Goal: Communication & Community: Answer question/provide support

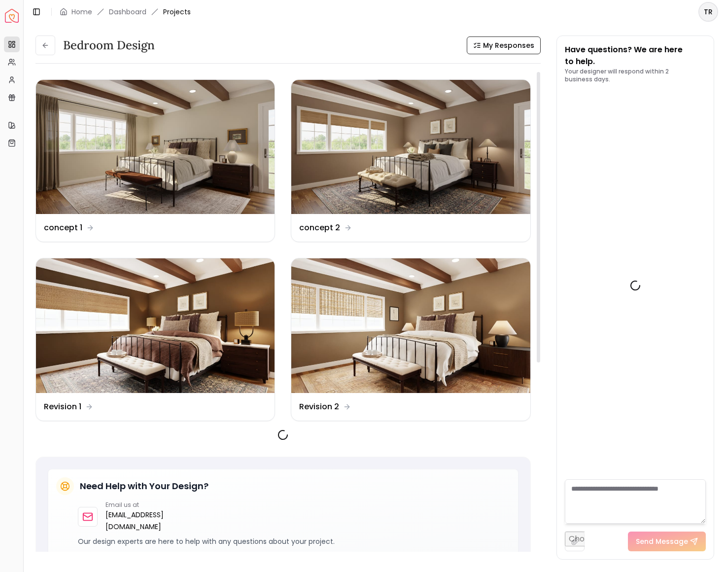
scroll to position [3335, 0]
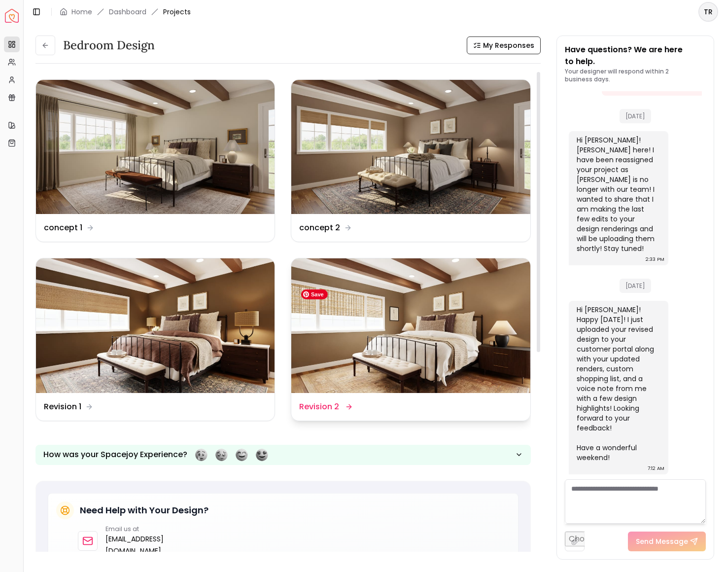
click at [388, 353] on img at bounding box center [410, 325] width 239 height 134
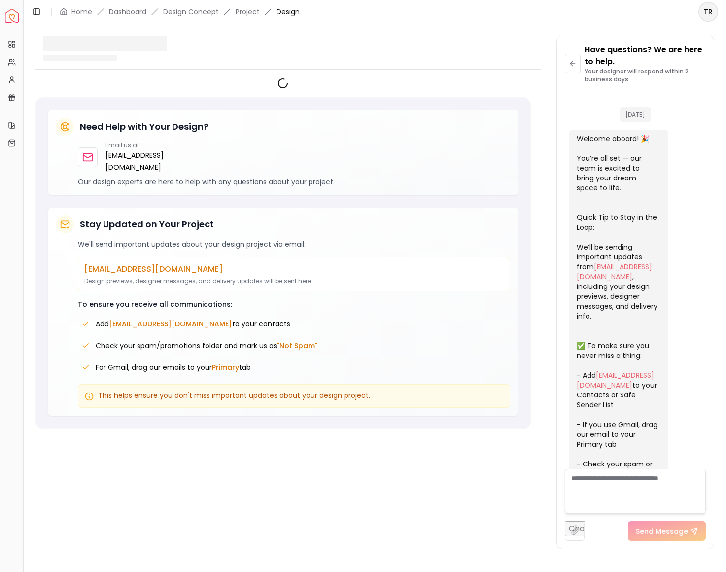
scroll to position [3325, 0]
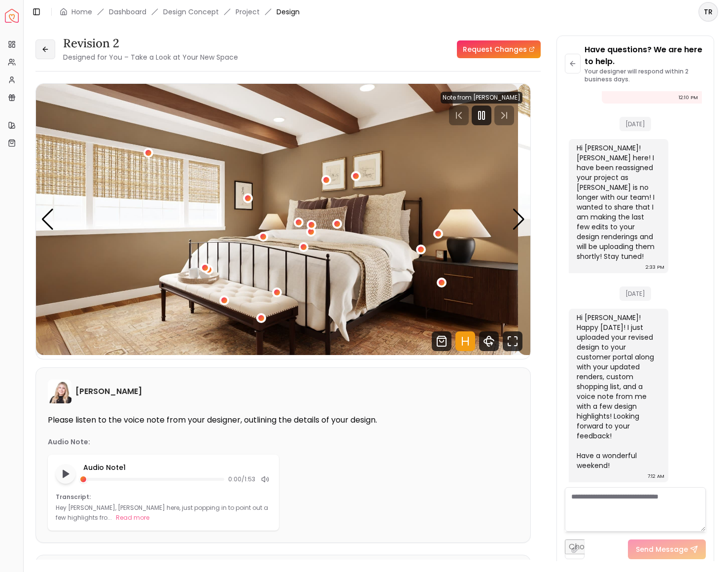
click at [49, 53] on icon at bounding box center [45, 49] width 8 height 8
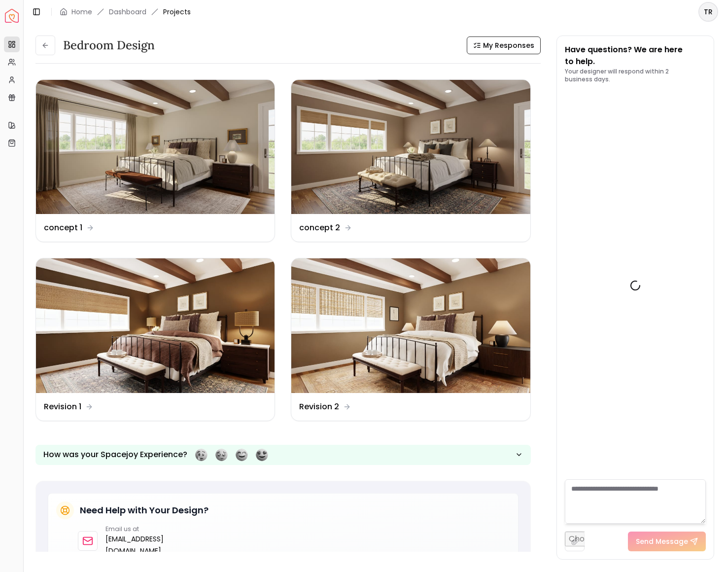
scroll to position [3335, 0]
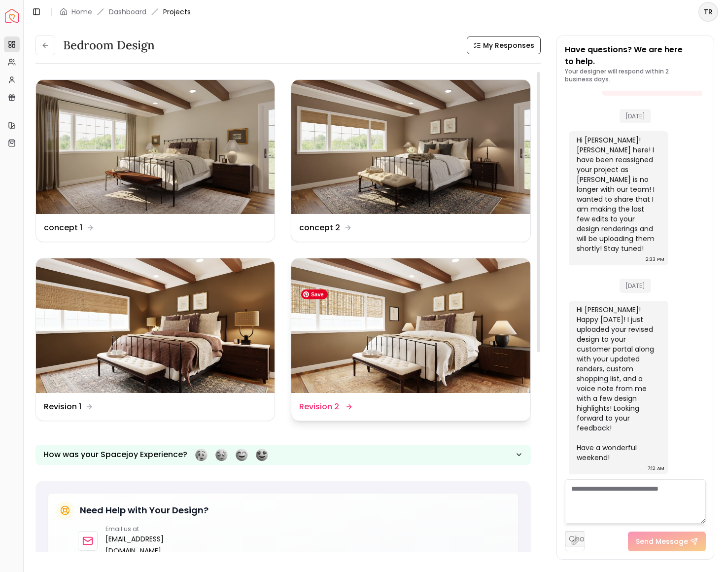
click at [438, 369] on img at bounding box center [410, 325] width 239 height 134
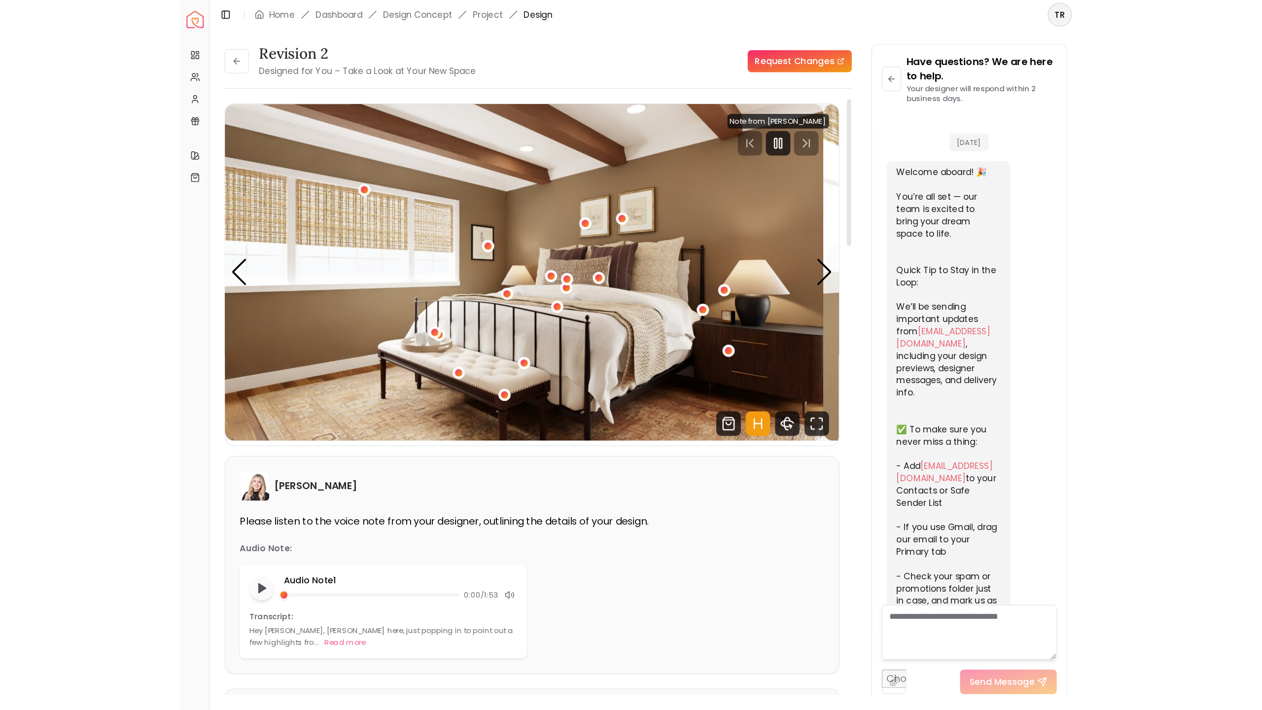
scroll to position [3325, 0]
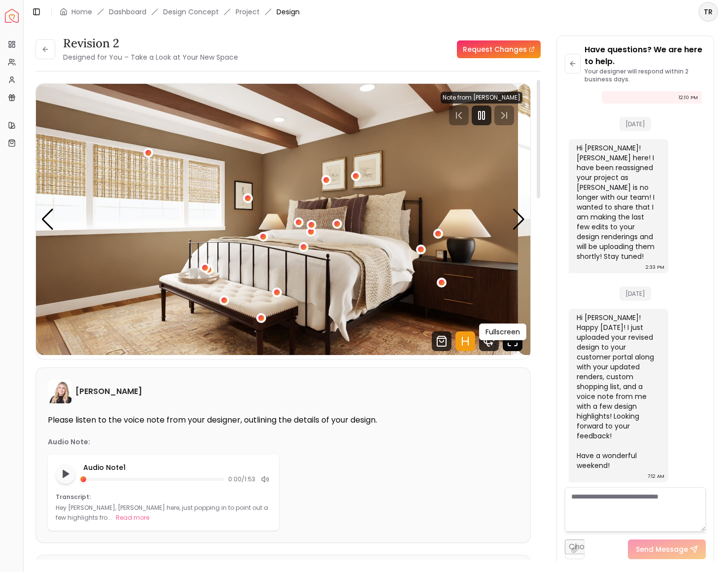
click at [504, 351] on icon "Fullscreen" at bounding box center [513, 341] width 20 height 20
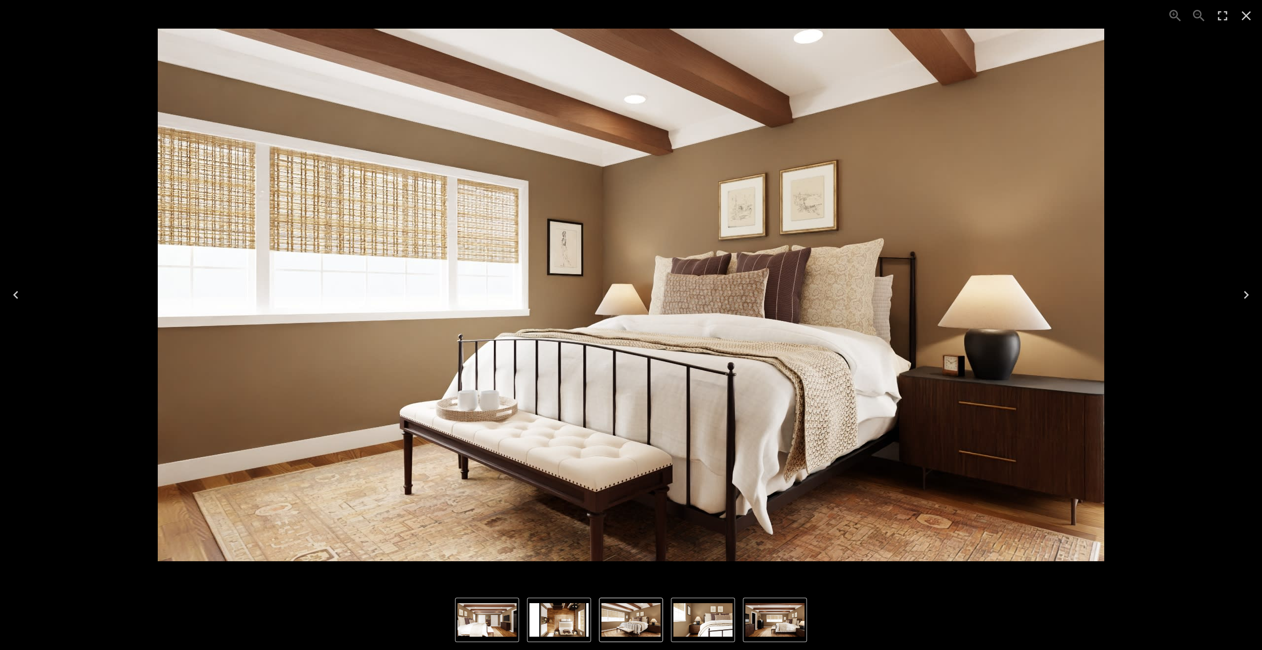
scroll to position [1547, 0]
click at [725, 297] on icon "Next" at bounding box center [1245, 295] width 5 height 8
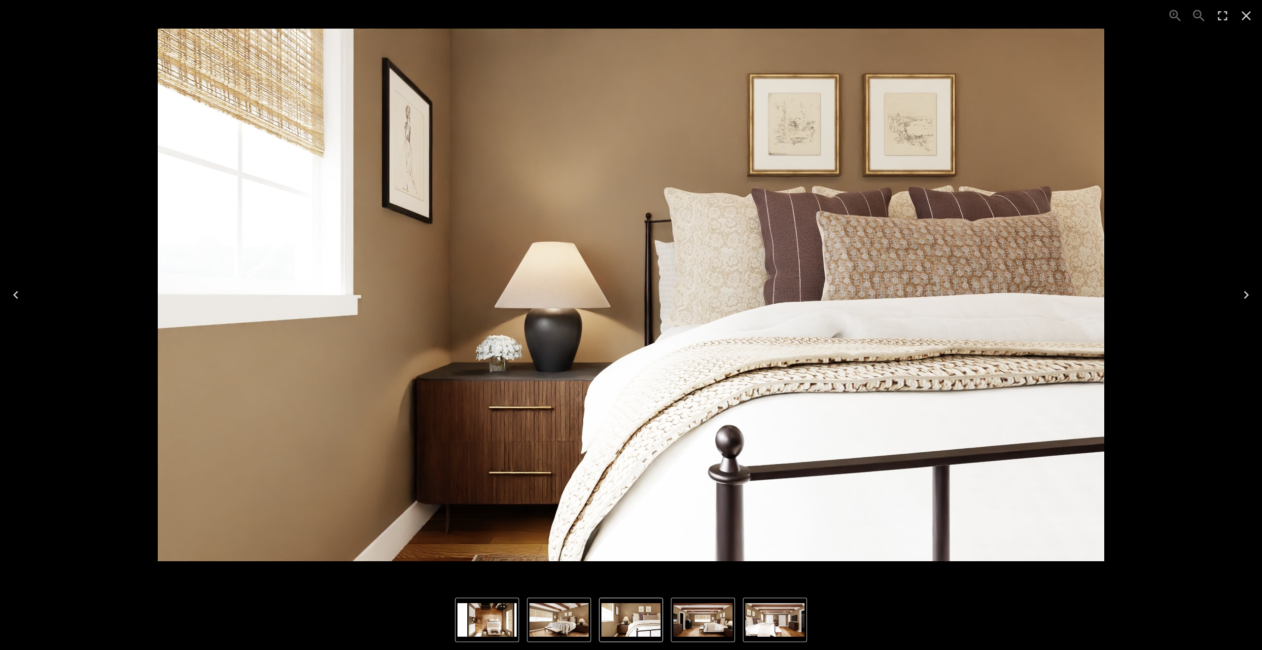
click at [725, 297] on icon "Next" at bounding box center [1245, 295] width 5 height 8
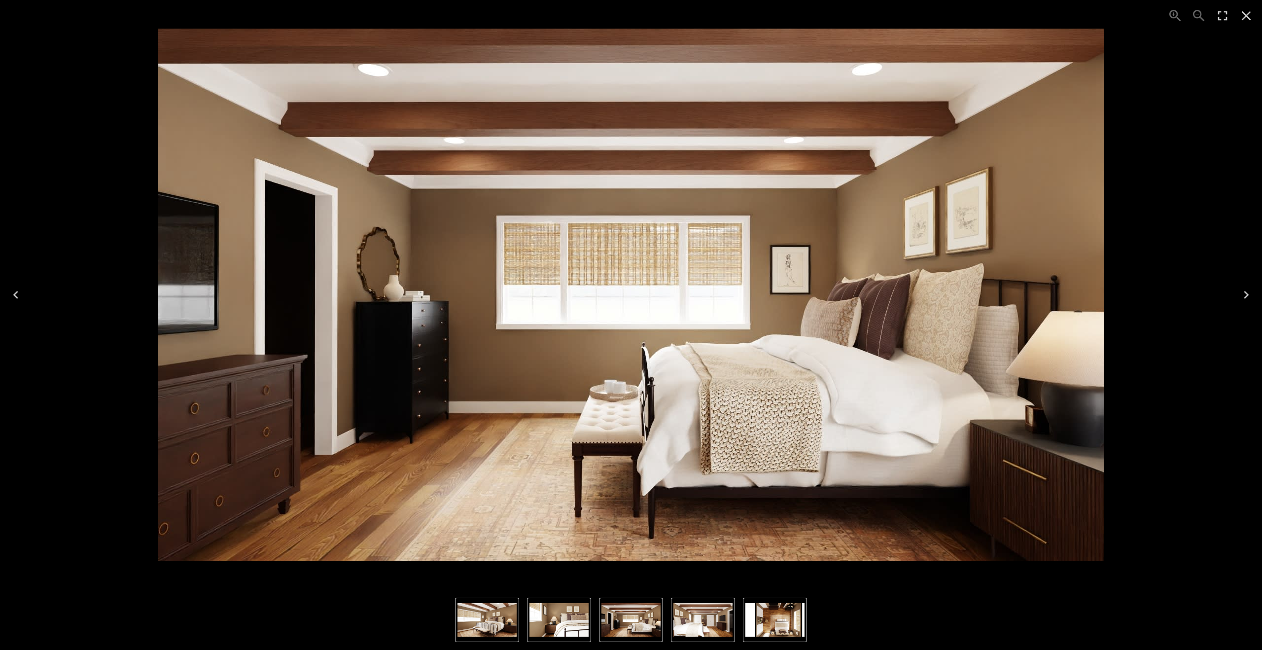
click at [725, 295] on icon "Next" at bounding box center [1245, 295] width 5 height 8
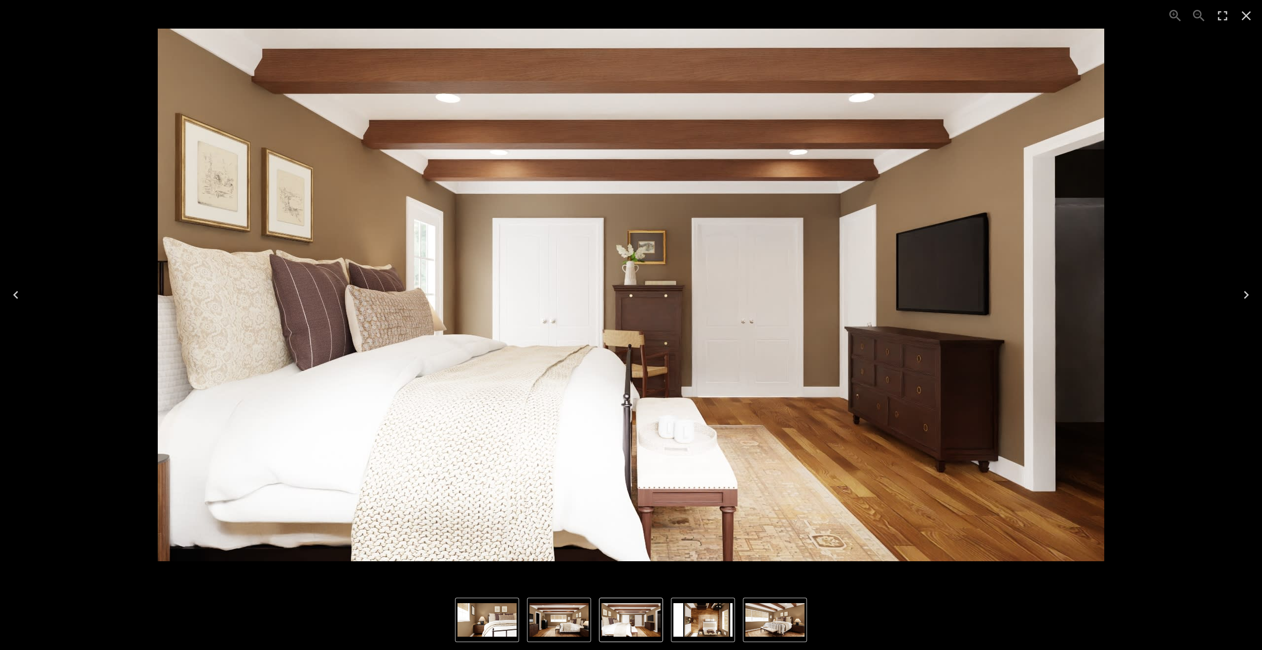
click at [725, 295] on icon "Next" at bounding box center [1245, 295] width 5 height 8
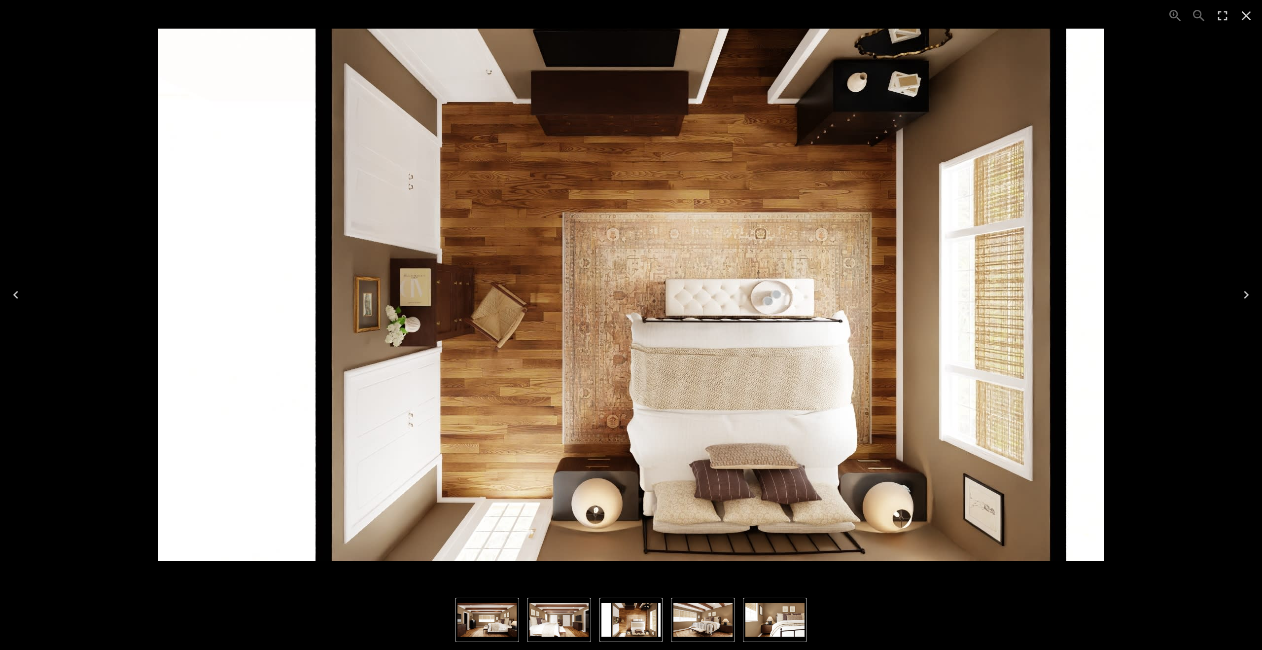
click at [725, 295] on icon "Next" at bounding box center [1245, 295] width 5 height 8
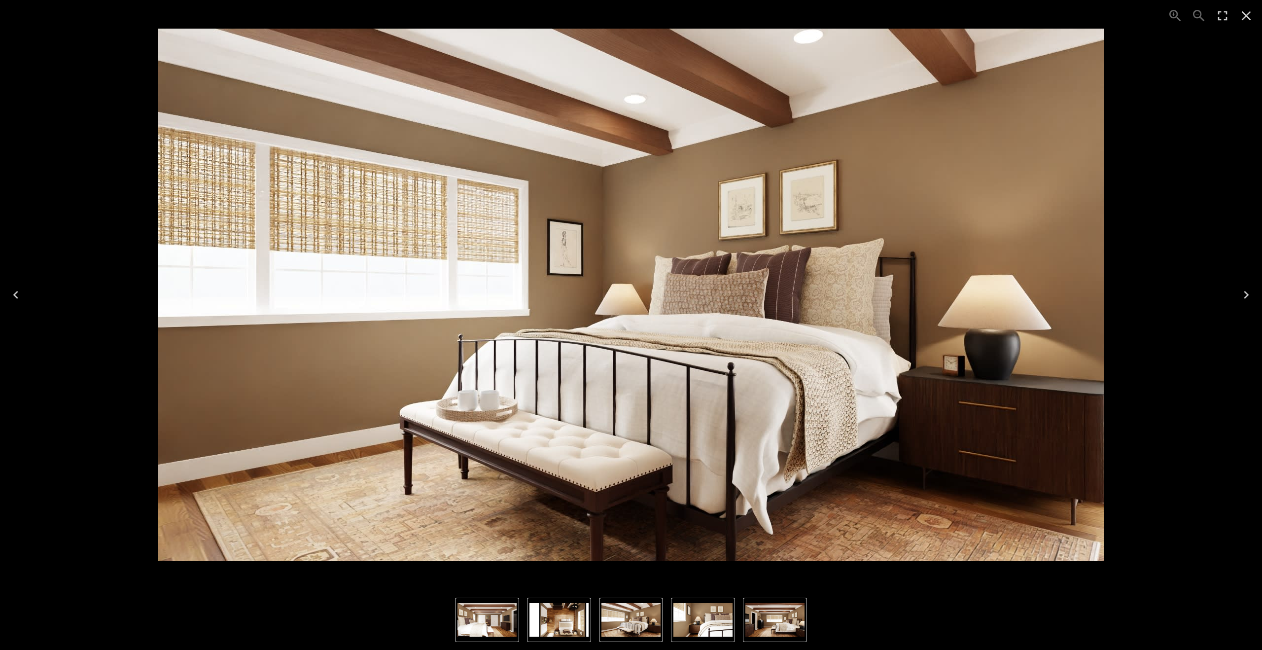
click at [725, 294] on icon "Next" at bounding box center [1246, 295] width 16 height 16
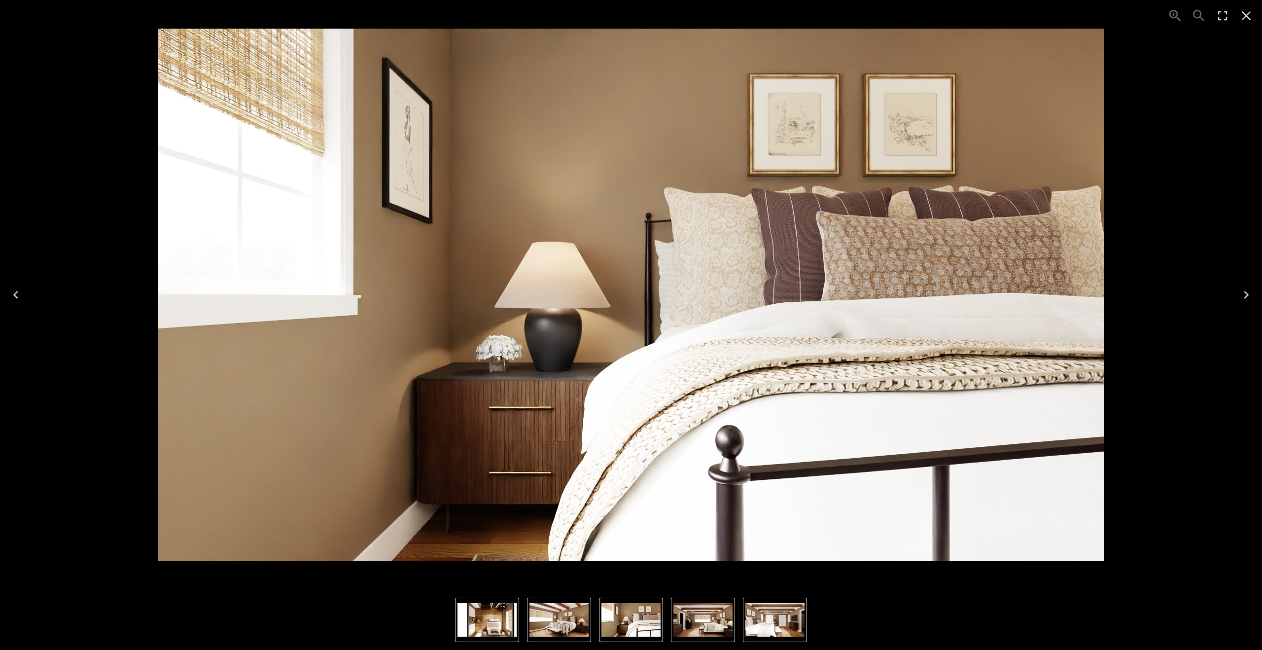
click at [725, 294] on icon "Next" at bounding box center [1246, 295] width 16 height 16
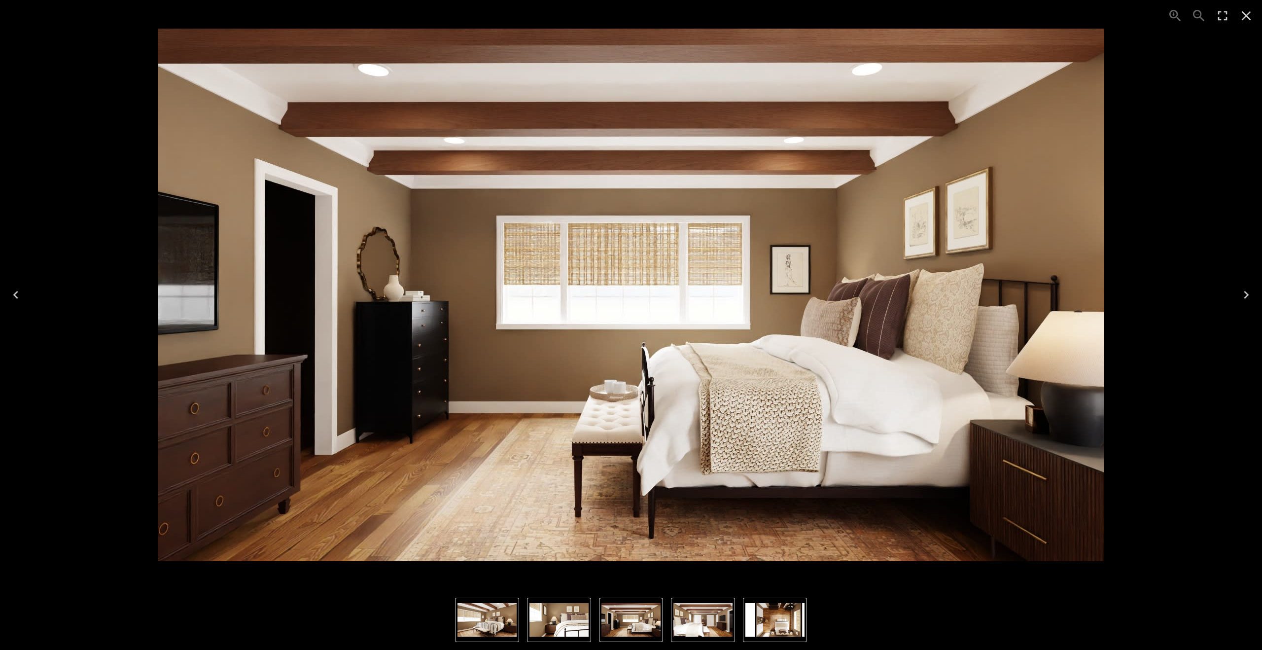
click at [725, 294] on icon "Next" at bounding box center [1246, 295] width 16 height 16
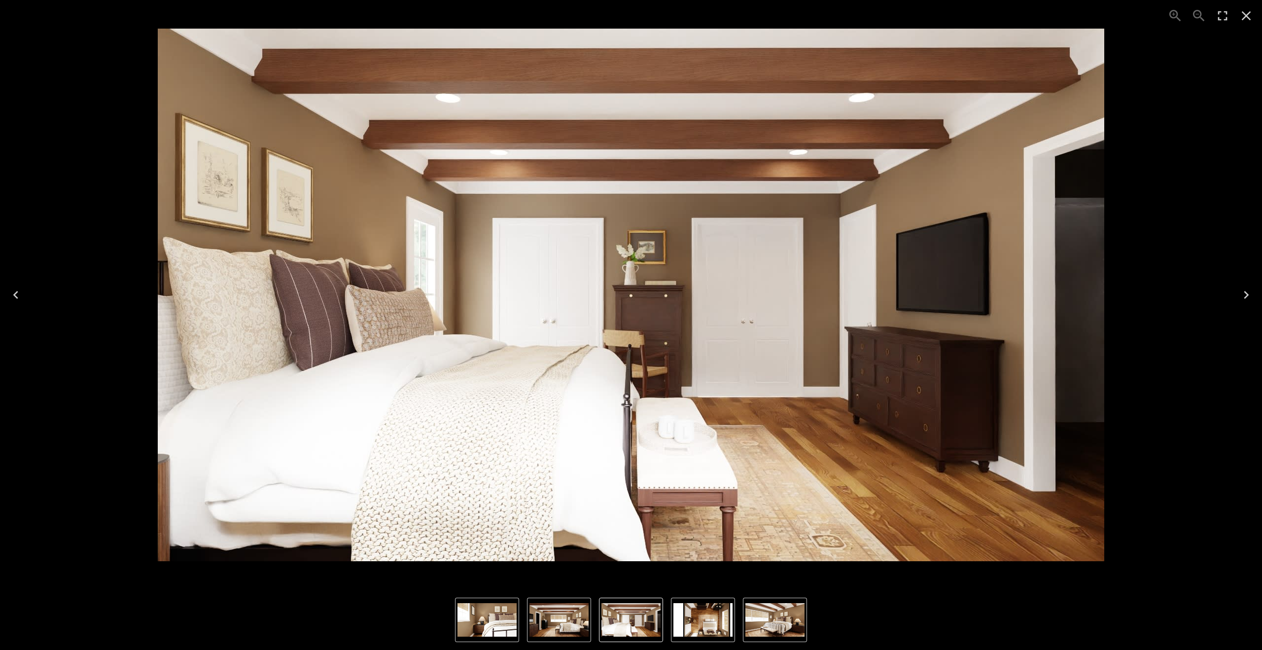
click at [725, 294] on icon "Next" at bounding box center [1246, 295] width 16 height 16
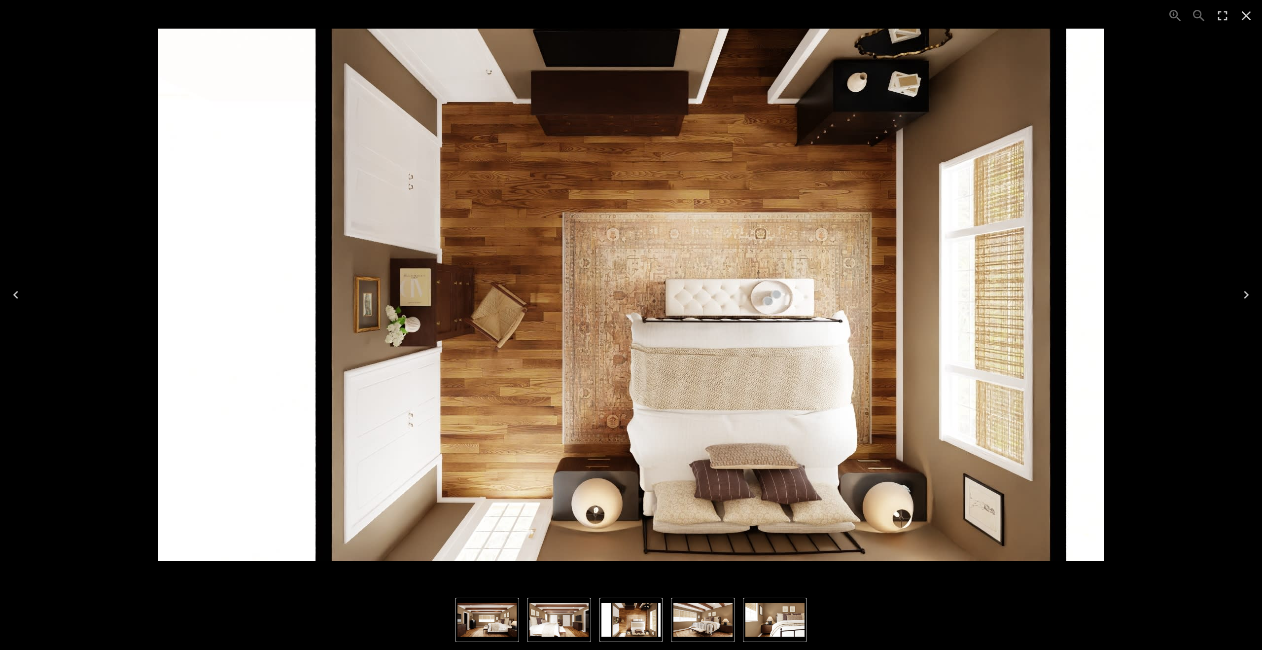
click at [725, 294] on icon "Next" at bounding box center [1246, 295] width 16 height 16
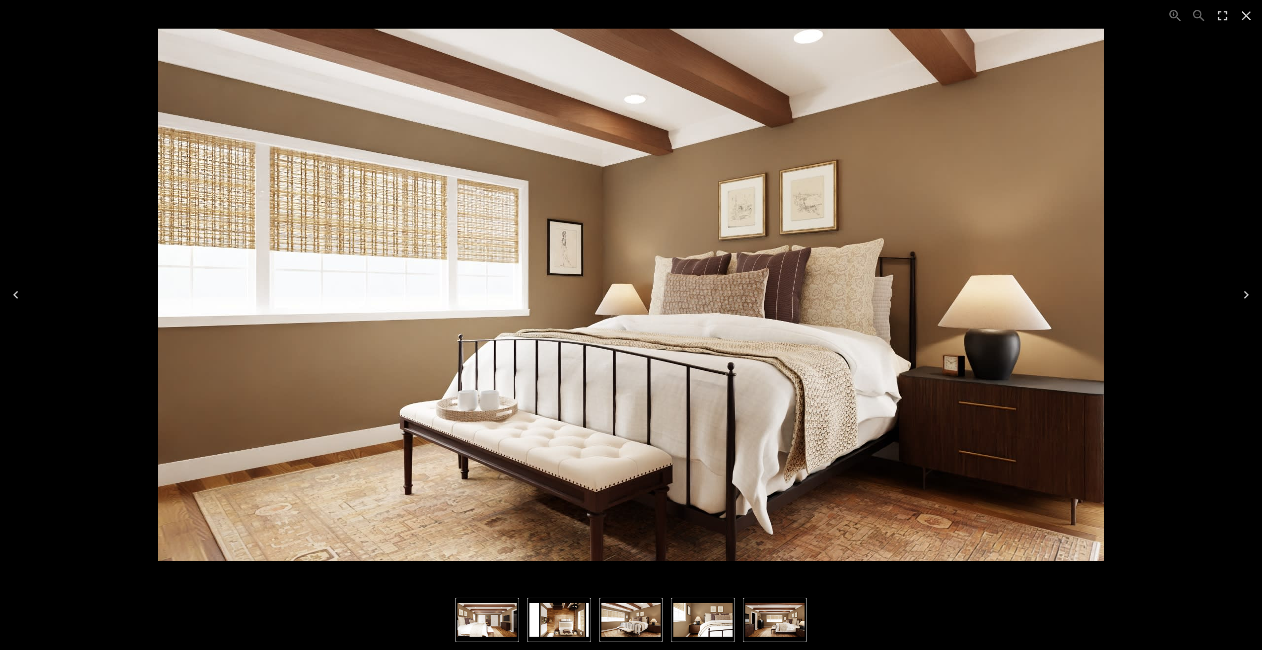
click at [725, 16] on icon "Close" at bounding box center [1246, 15] width 9 height 9
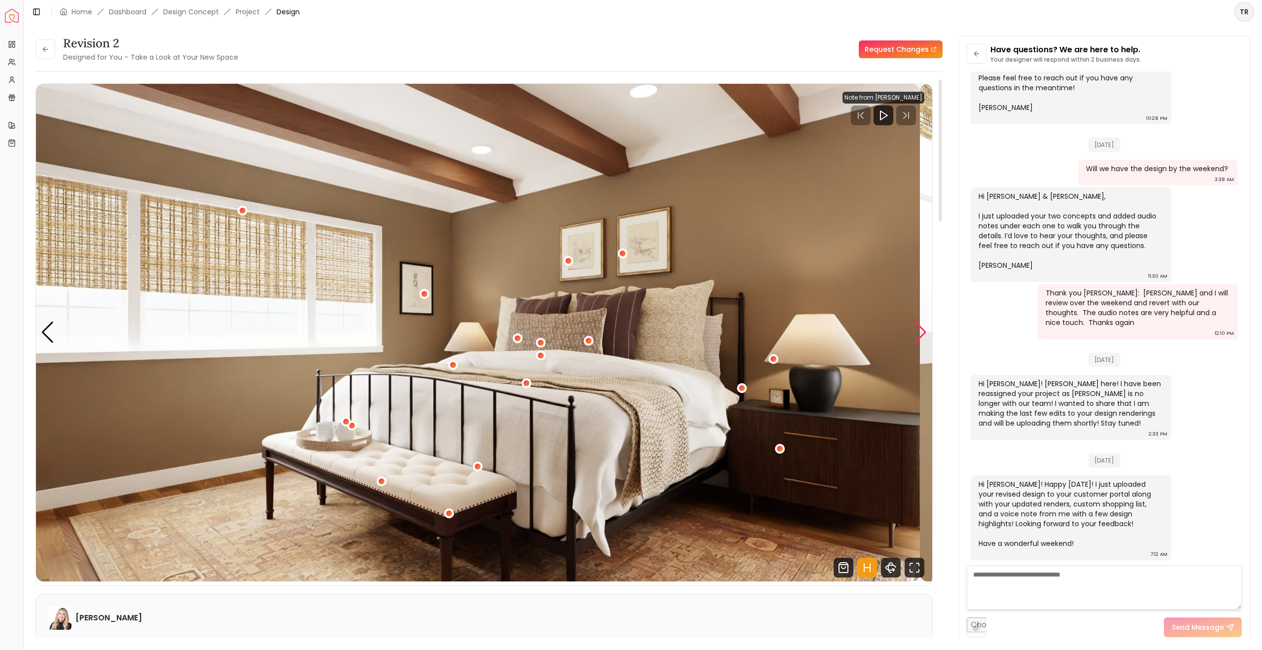
click at [725, 343] on div "Next slide" at bounding box center [920, 332] width 13 height 22
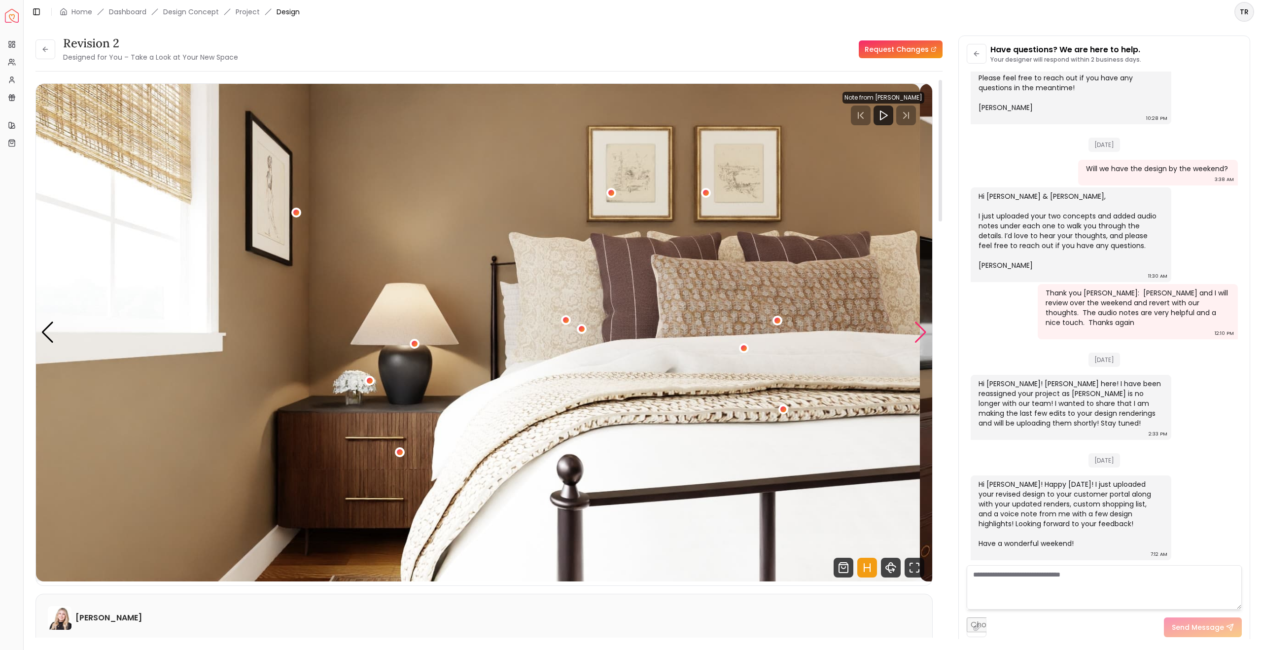
click at [725, 343] on div "Next slide" at bounding box center [920, 332] width 13 height 22
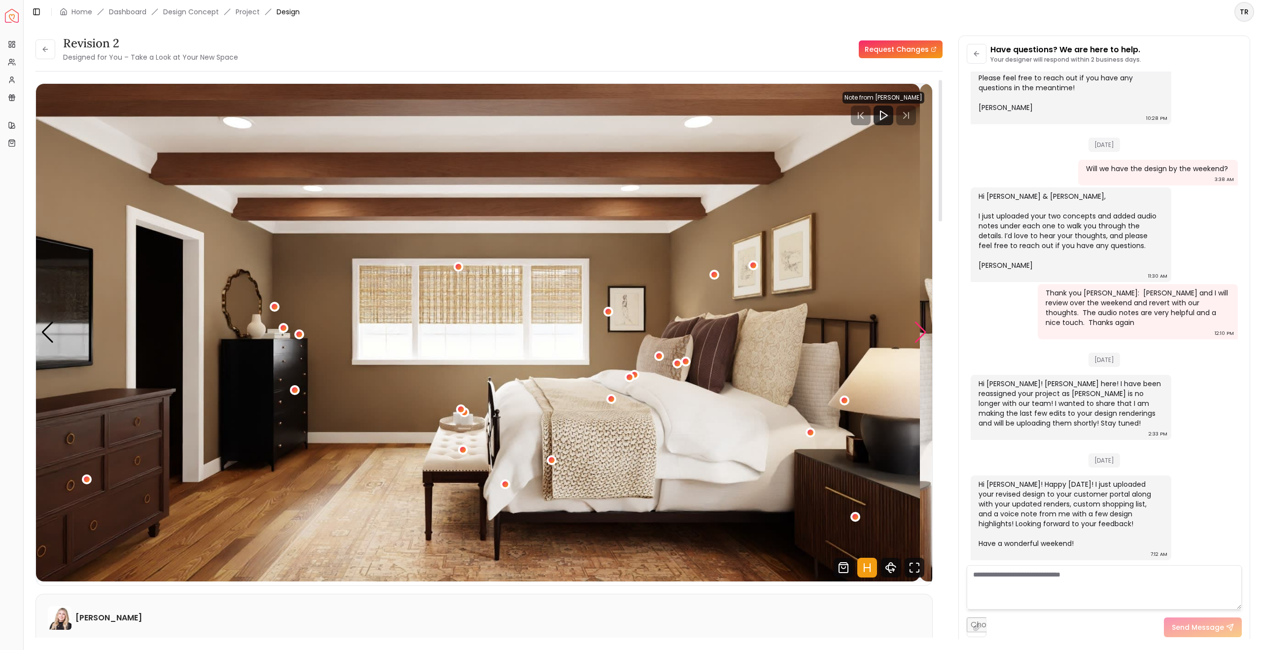
click at [725, 343] on div "Next slide" at bounding box center [920, 332] width 13 height 22
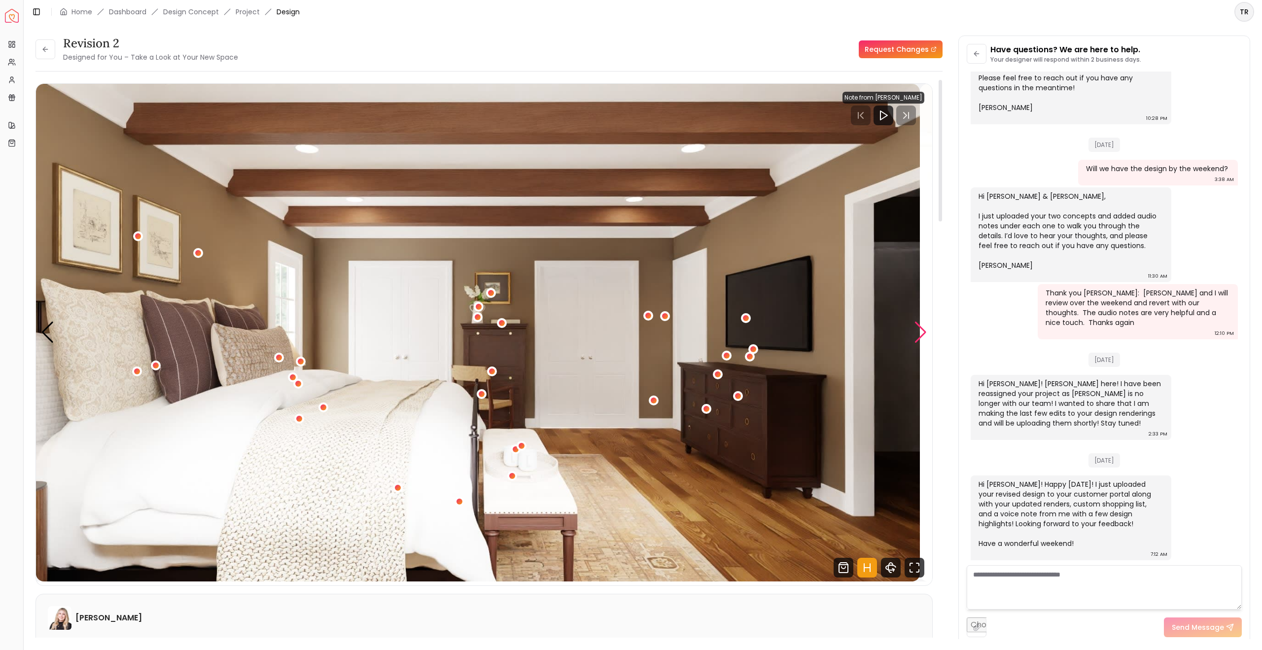
click at [725, 343] on div "Next slide" at bounding box center [920, 332] width 13 height 22
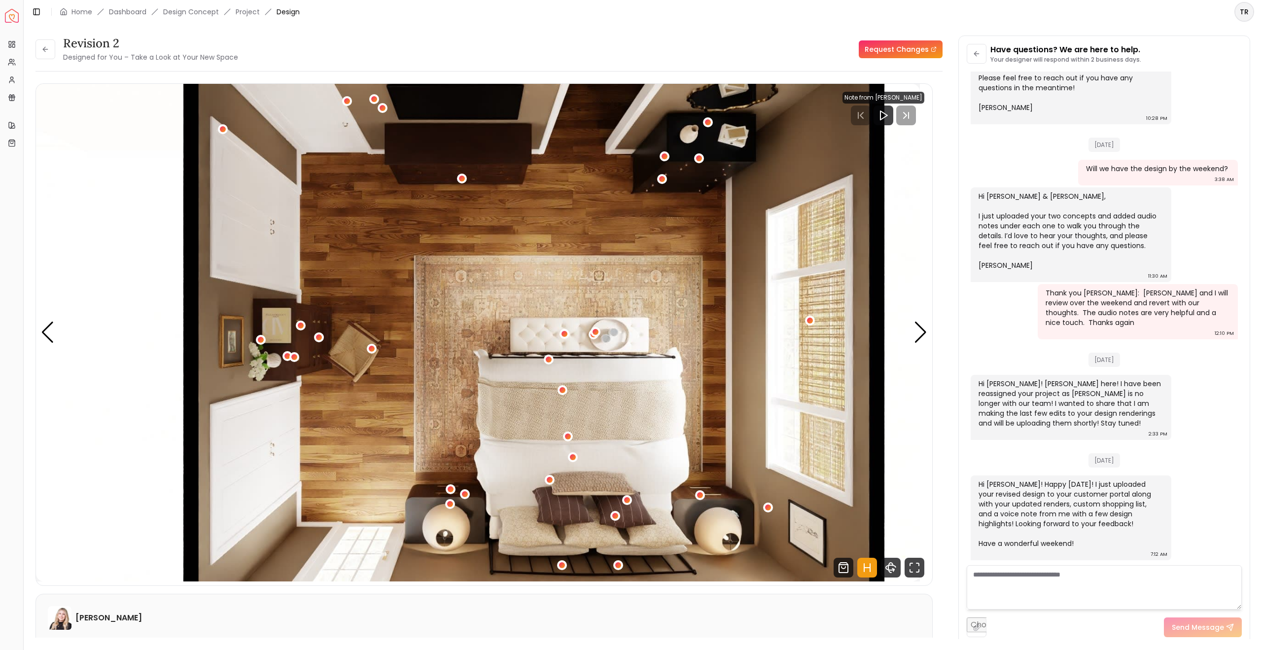
click at [725, 571] on textarea at bounding box center [1103, 587] width 275 height 44
click at [725, 571] on textarea "**********" at bounding box center [1098, 587] width 265 height 44
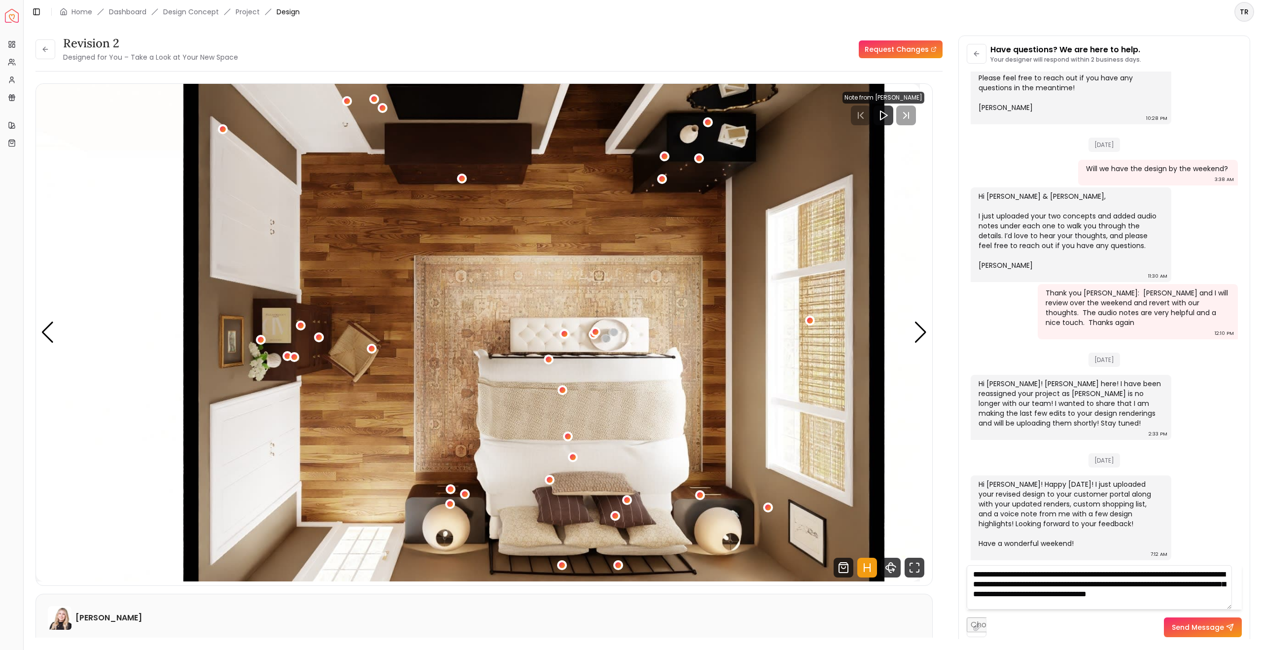
scroll to position [16, 0]
drag, startPoint x: 979, startPoint y: 587, endPoint x: 1257, endPoint y: 618, distance: 280.2
click at [725, 571] on div "Revision 2 Designed for You – Take a Look at Your New Space Request Changes Rev…" at bounding box center [643, 331] width 1238 height 615
type textarea "**********"
click at [725, 571] on button "Send Message" at bounding box center [1203, 627] width 78 height 20
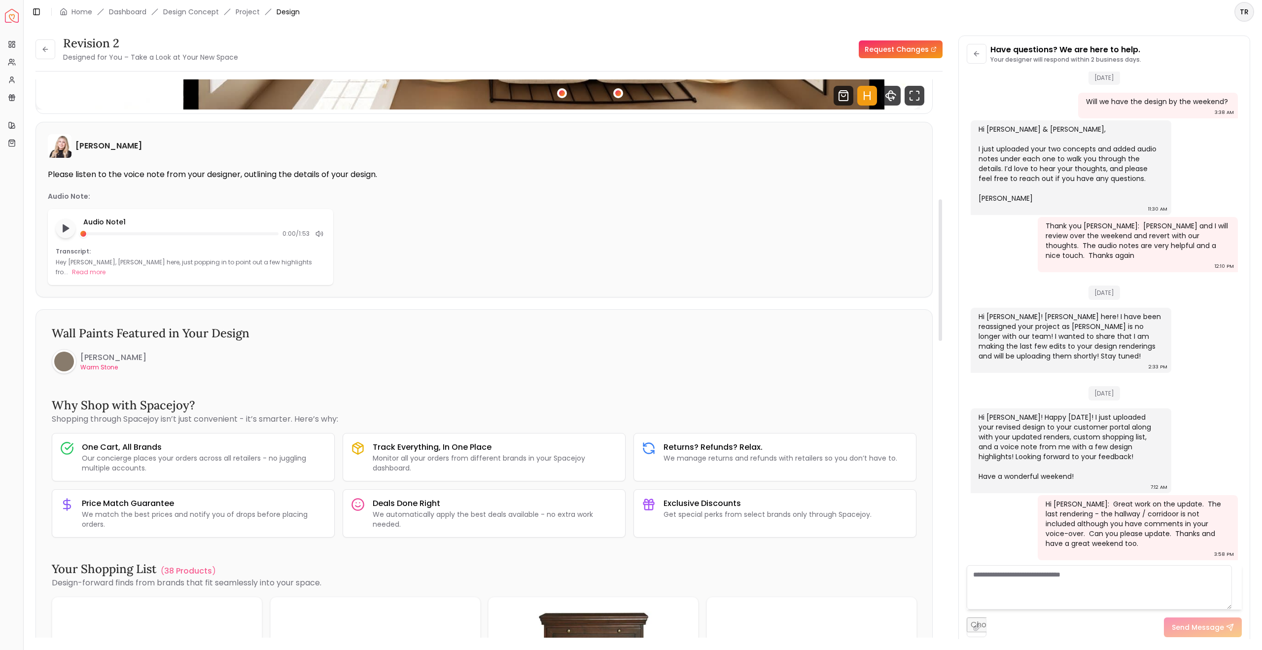
scroll to position [473, 0]
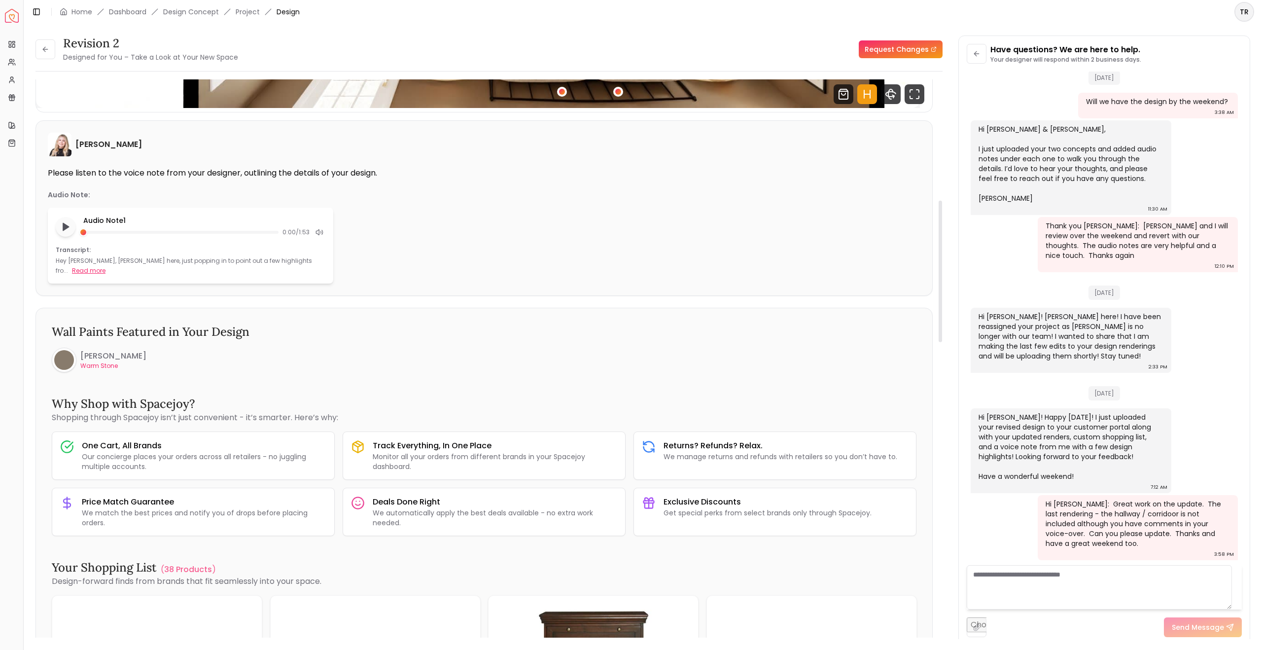
click at [105, 276] on button "Read more" at bounding box center [89, 271] width 34 height 10
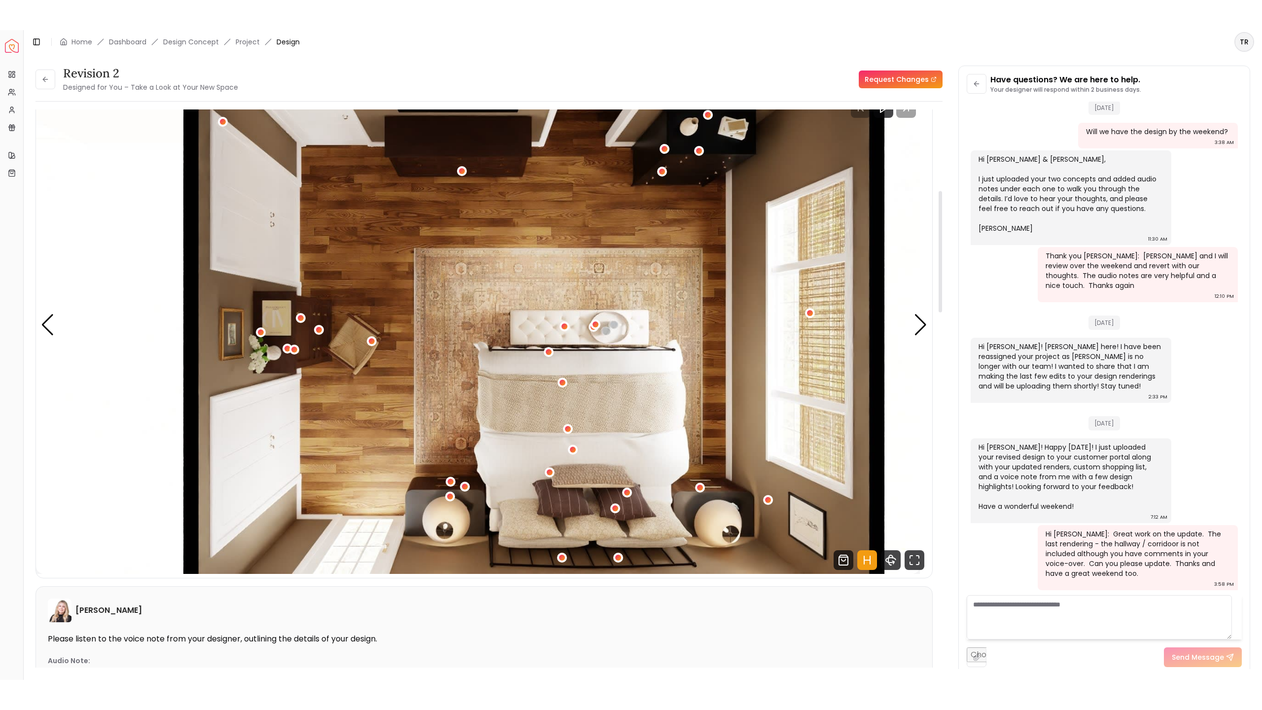
scroll to position [0, 0]
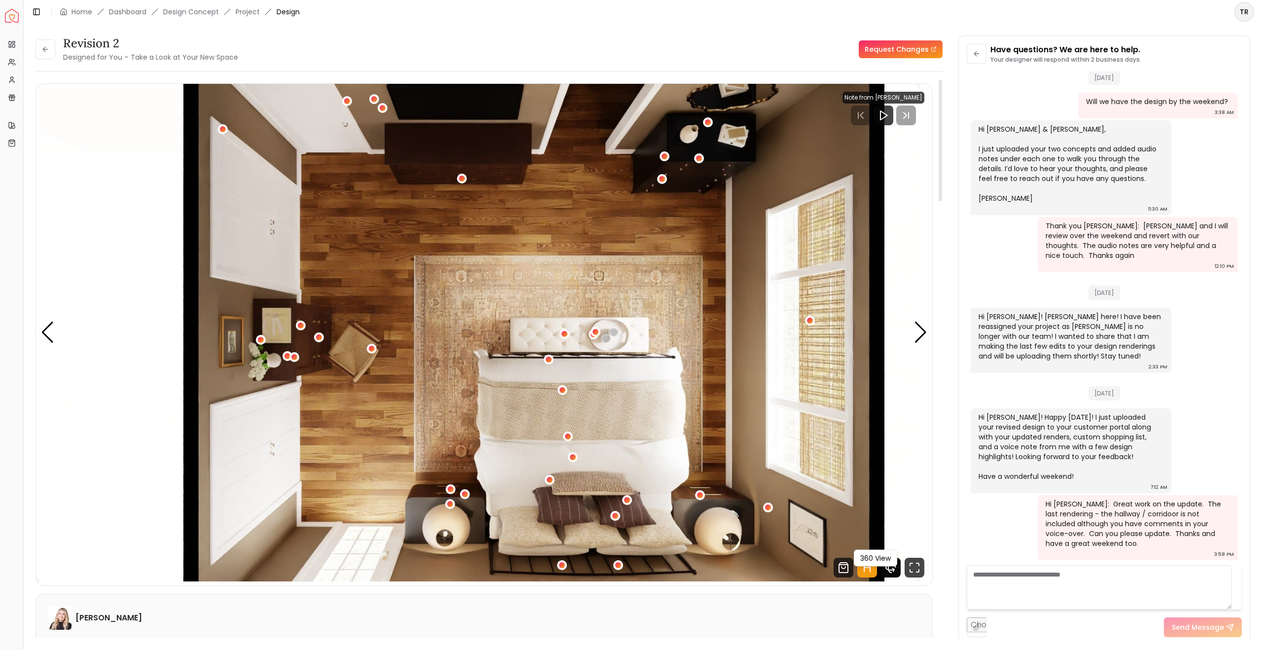
click at [725, 571] on icon "360 View" at bounding box center [891, 567] width 20 height 20
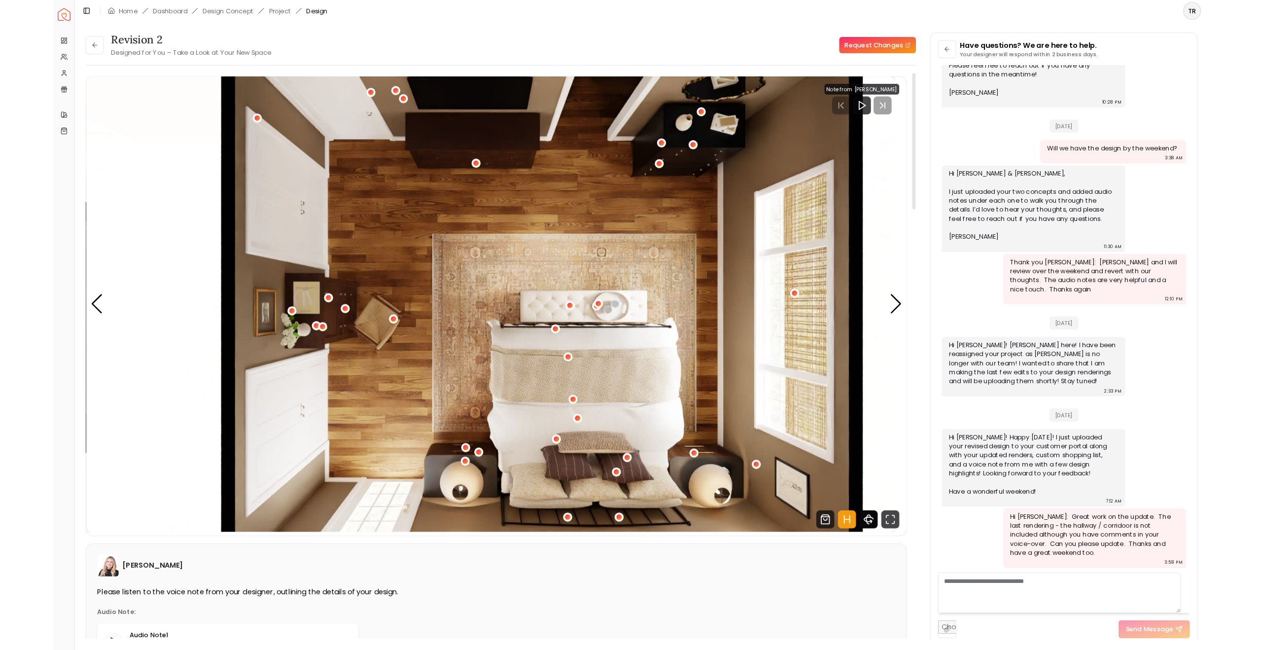
scroll to position [1583, 0]
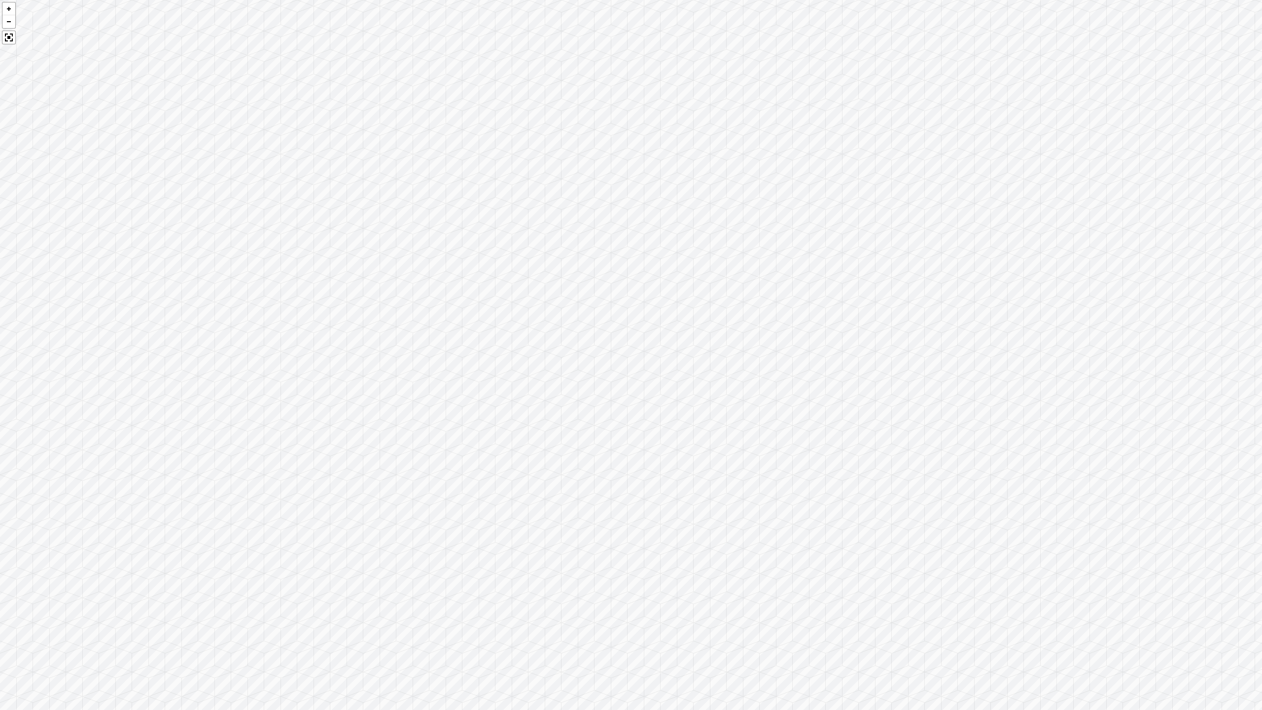
drag, startPoint x: 927, startPoint y: 608, endPoint x: 61, endPoint y: 433, distance: 883.0
click at [61, 433] on div at bounding box center [631, 355] width 1262 height 710
drag, startPoint x: 850, startPoint y: 461, endPoint x: 95, endPoint y: 364, distance: 761.3
click at [95, 364] on div at bounding box center [631, 355] width 1262 height 710
drag, startPoint x: 701, startPoint y: 368, endPoint x: 0, endPoint y: 286, distance: 706.1
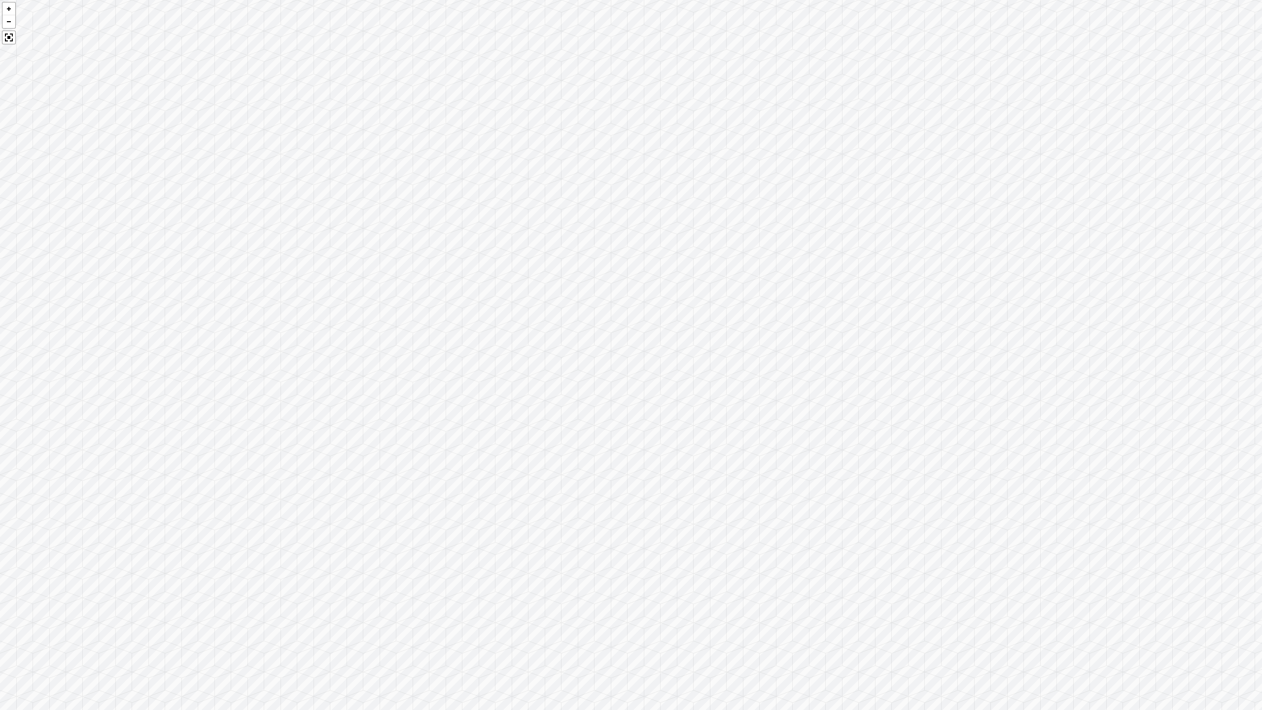
click at [0, 286] on div at bounding box center [631, 355] width 1262 height 710
drag, startPoint x: 872, startPoint y: 379, endPoint x: 266, endPoint y: 337, distance: 607.2
click at [266, 337] on div at bounding box center [631, 355] width 1262 height 710
drag, startPoint x: 941, startPoint y: 333, endPoint x: 1145, endPoint y: 606, distance: 340.5
click at [725, 571] on div at bounding box center [631, 355] width 1262 height 710
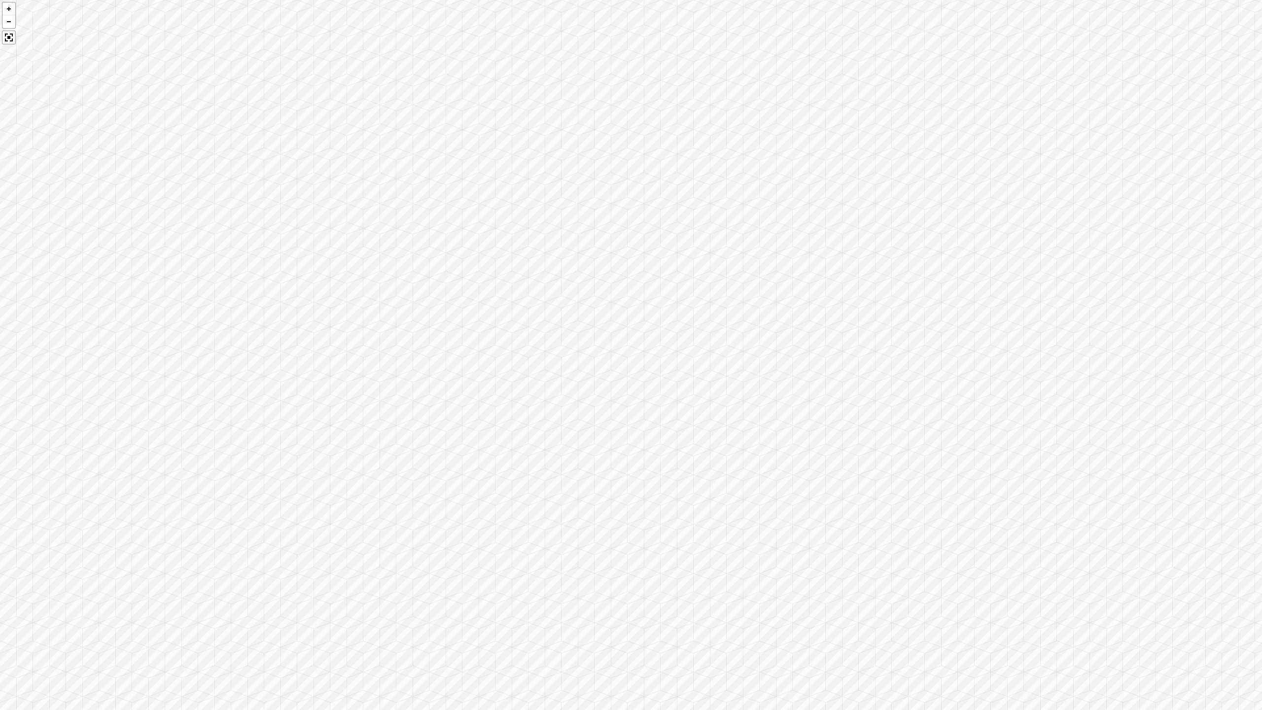
drag, startPoint x: 524, startPoint y: 517, endPoint x: 1024, endPoint y: 421, distance: 509.3
click at [725, 428] on div at bounding box center [631, 355] width 1262 height 710
drag, startPoint x: 462, startPoint y: 412, endPoint x: 1261, endPoint y: 462, distance: 801.0
click at [725, 462] on div at bounding box center [631, 355] width 1262 height 710
drag, startPoint x: 507, startPoint y: 429, endPoint x: 1261, endPoint y: 442, distance: 754.7
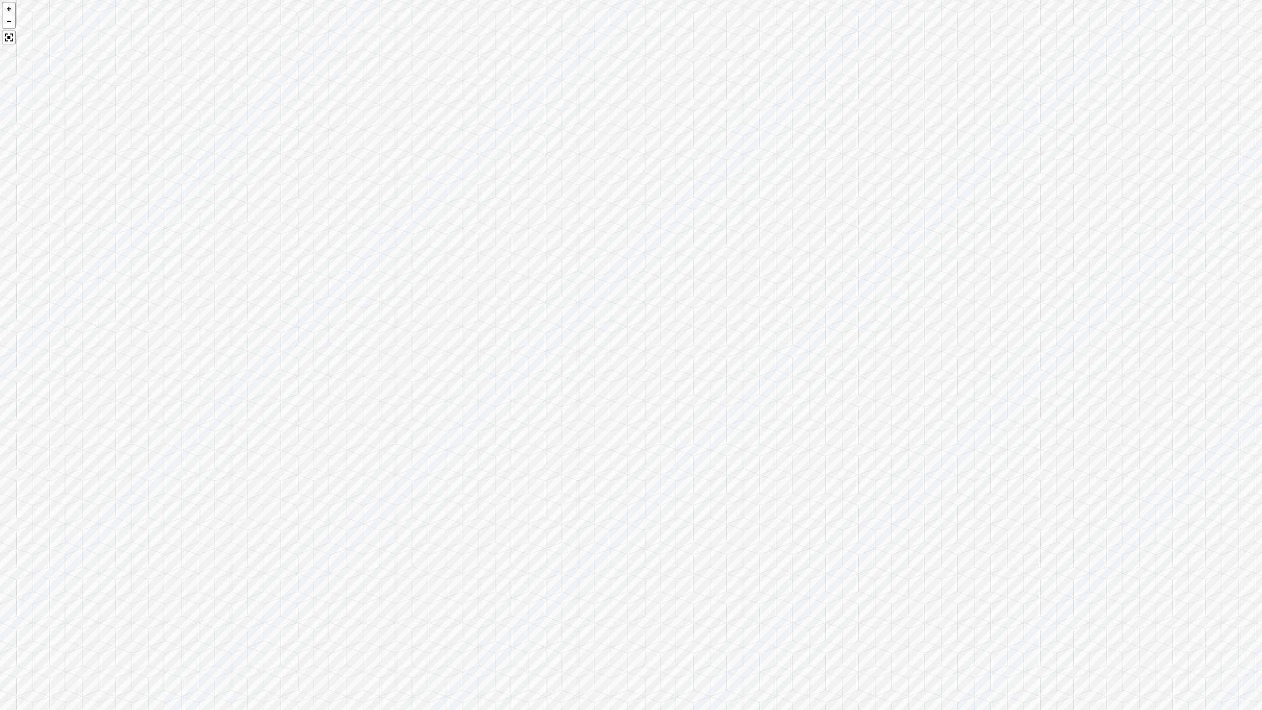
click at [725, 442] on div at bounding box center [631, 355] width 1262 height 710
drag, startPoint x: 771, startPoint y: 421, endPoint x: 1241, endPoint y: 455, distance: 471.4
click at [725, 455] on div at bounding box center [631, 355] width 1262 height 710
drag, startPoint x: 672, startPoint y: 598, endPoint x: 1047, endPoint y: 698, distance: 388.7
click at [725, 571] on div at bounding box center [631, 355] width 1262 height 710
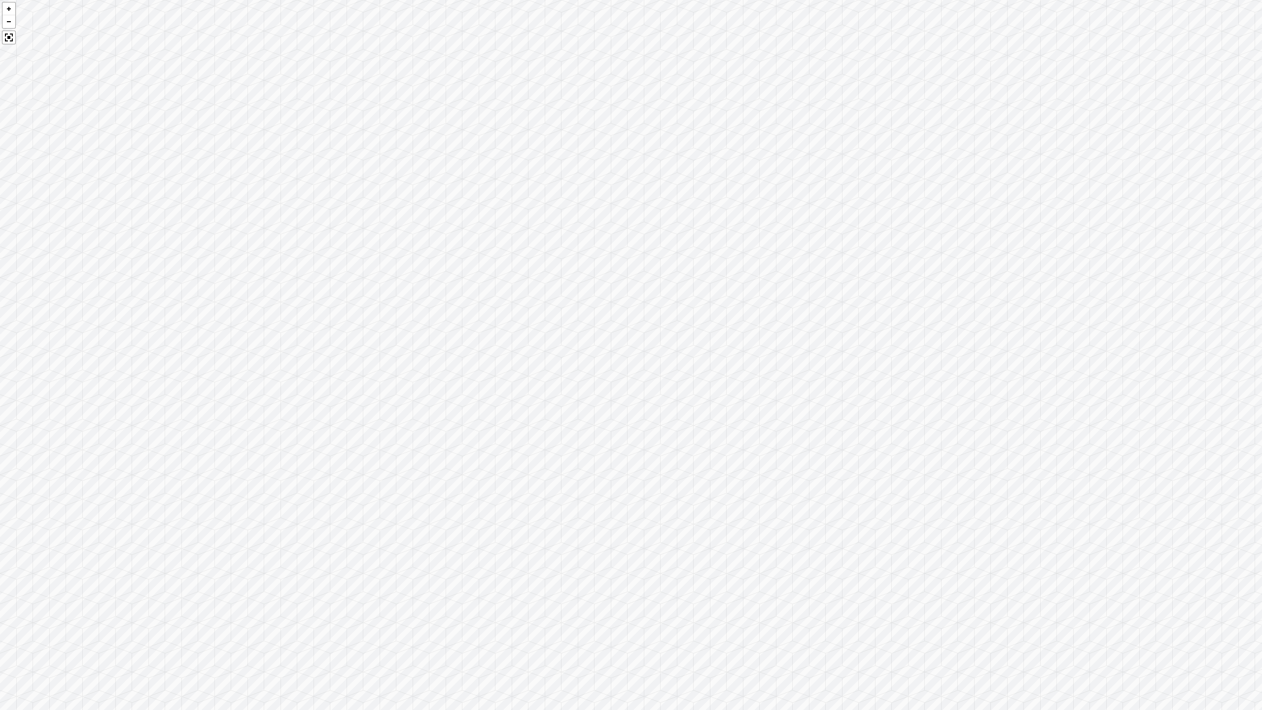
drag, startPoint x: 378, startPoint y: 610, endPoint x: 945, endPoint y: 449, distance: 589.7
click at [725, 445] on div at bounding box center [631, 355] width 1262 height 710
drag, startPoint x: 793, startPoint y: 424, endPoint x: 1035, endPoint y: 471, distance: 246.5
click at [725, 483] on div at bounding box center [631, 355] width 1262 height 710
drag, startPoint x: 417, startPoint y: 407, endPoint x: 1166, endPoint y: 364, distance: 750.3
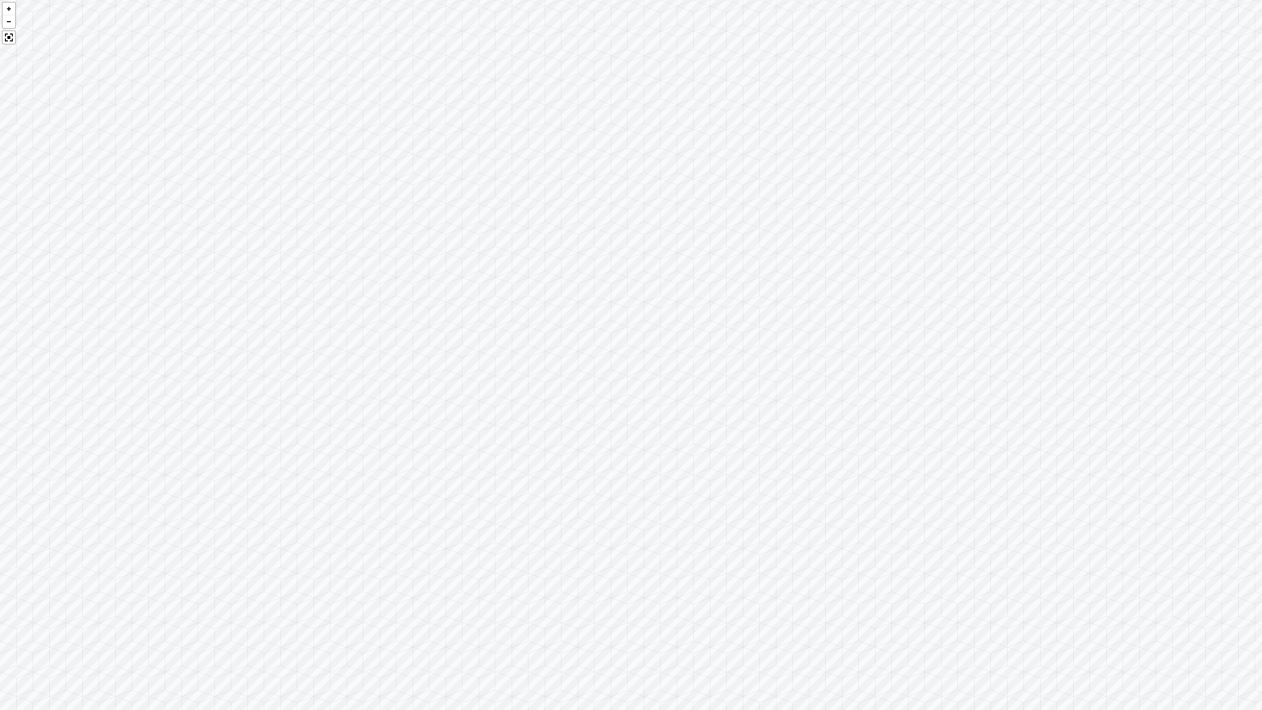
click at [725, 360] on div at bounding box center [631, 355] width 1262 height 710
drag, startPoint x: 482, startPoint y: 340, endPoint x: 417, endPoint y: 316, distance: 68.3
click at [414, 318] on div at bounding box center [631, 355] width 1262 height 710
drag, startPoint x: 1070, startPoint y: 355, endPoint x: 779, endPoint y: 323, distance: 292.5
click at [725, 324] on div at bounding box center [631, 355] width 1262 height 710
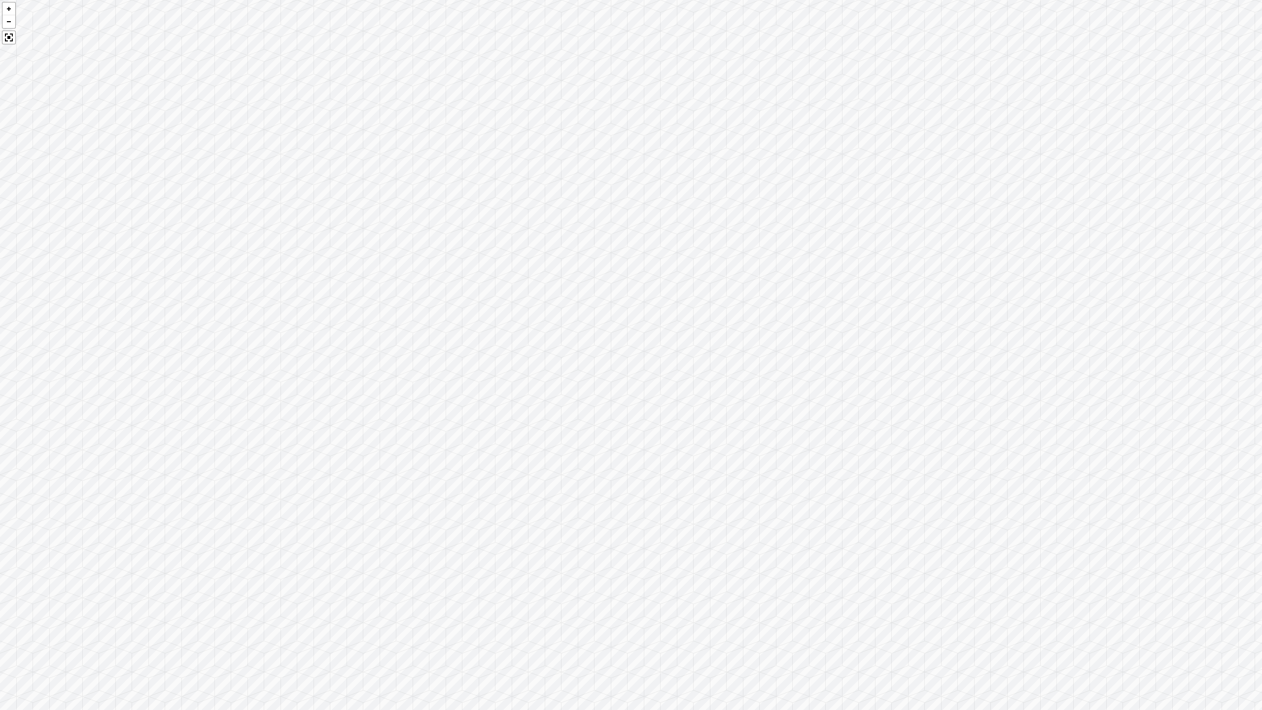
drag, startPoint x: 1214, startPoint y: 365, endPoint x: 775, endPoint y: 334, distance: 440.2
click at [725, 334] on div at bounding box center [631, 355] width 1262 height 710
drag, startPoint x: 1083, startPoint y: 420, endPoint x: 812, endPoint y: 330, distance: 286.2
click at [725, 330] on div at bounding box center [631, 355] width 1262 height 710
drag, startPoint x: 1062, startPoint y: 362, endPoint x: 851, endPoint y: 328, distance: 214.2
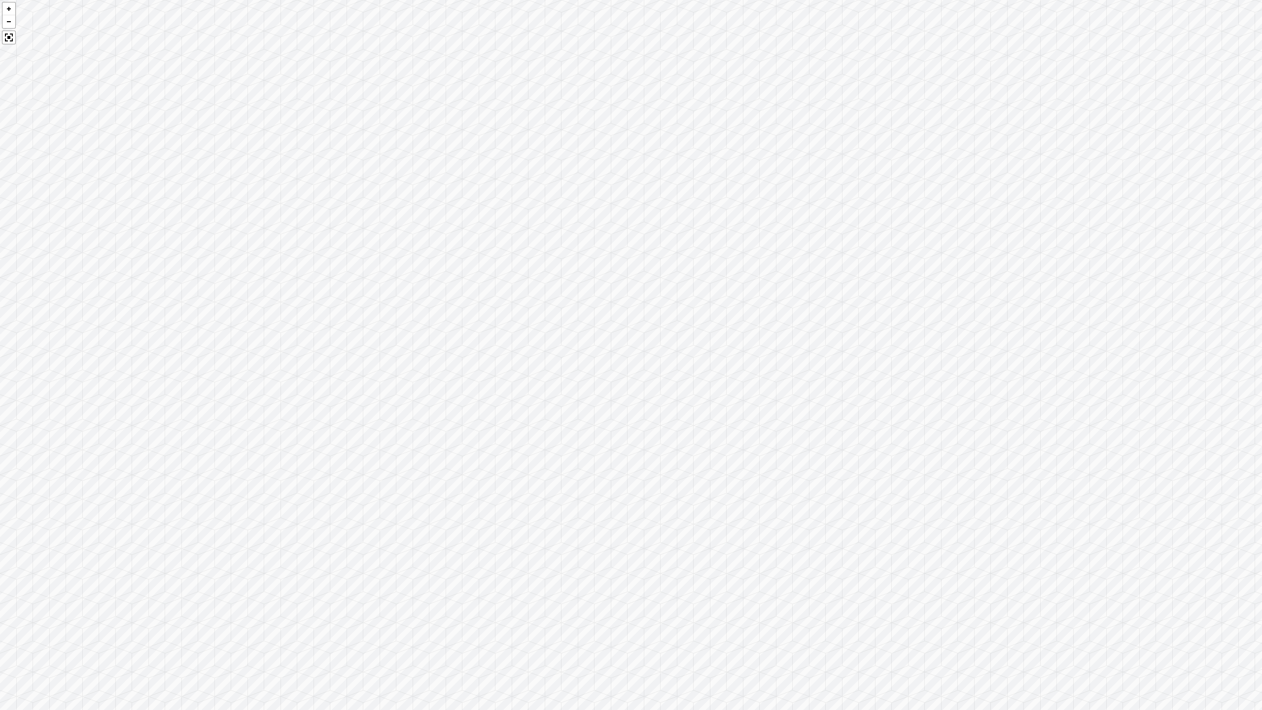
click at [725, 328] on div at bounding box center [631, 355] width 1262 height 710
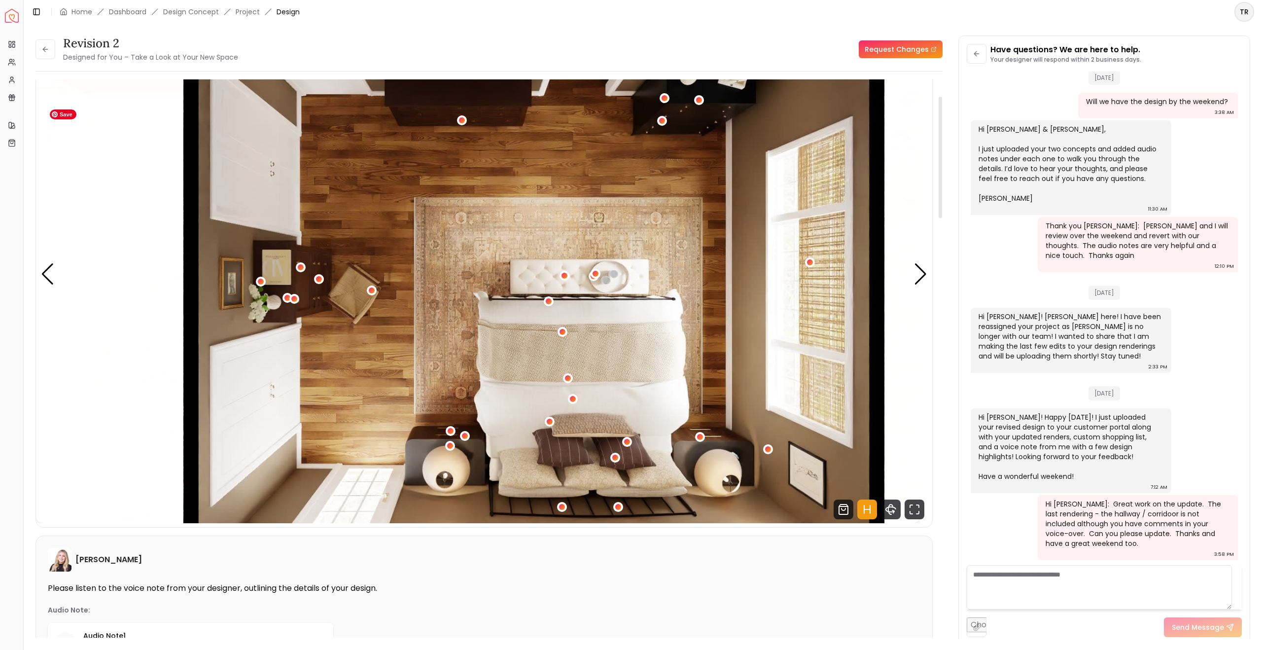
scroll to position [47, 0]
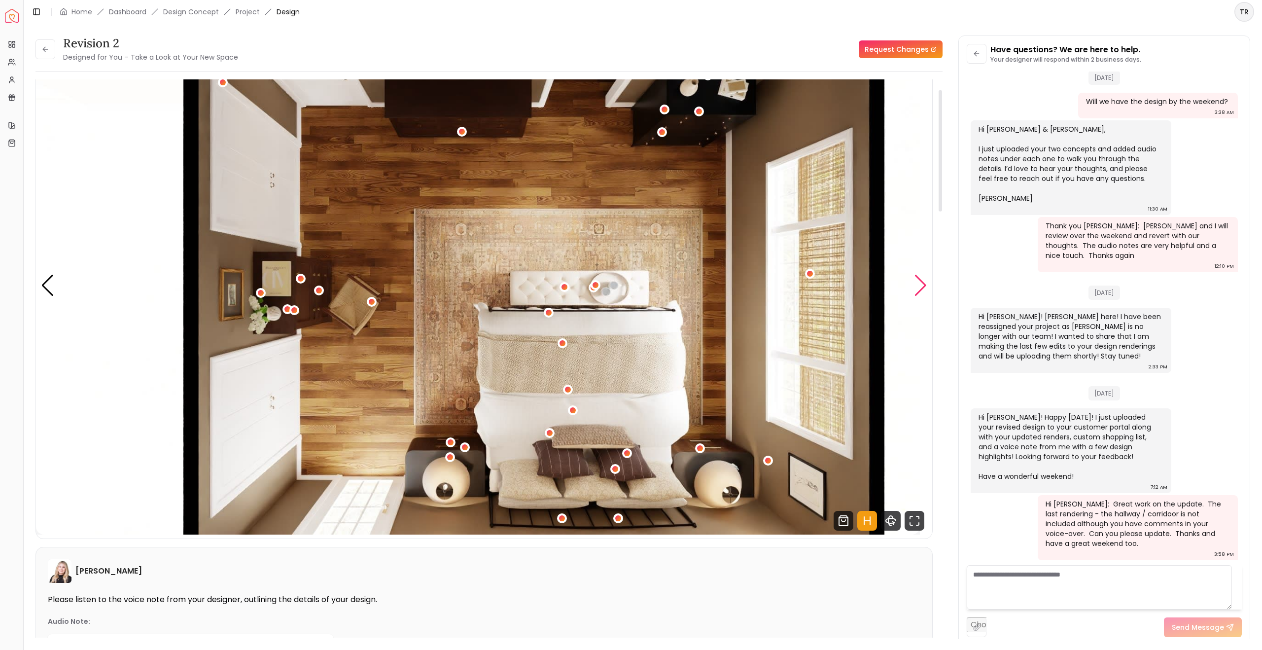
click at [725, 296] on div "Next slide" at bounding box center [920, 286] width 13 height 22
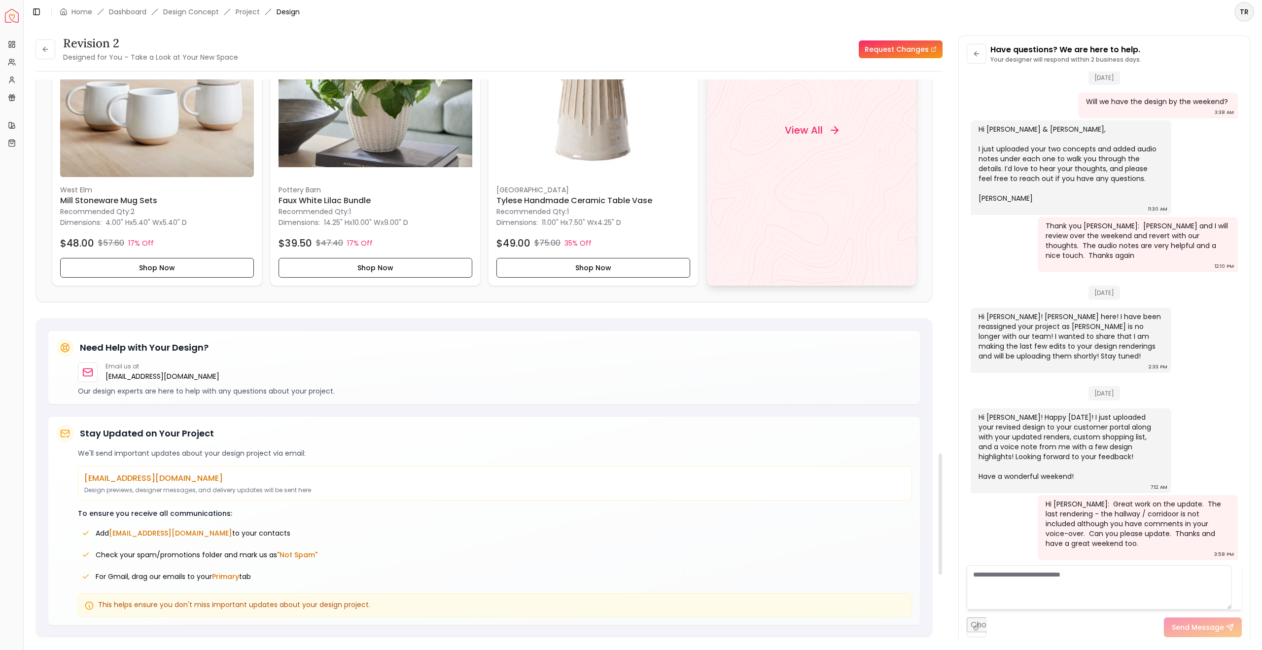
scroll to position [1711, 0]
click at [725, 136] on icon at bounding box center [834, 130] width 12 height 12
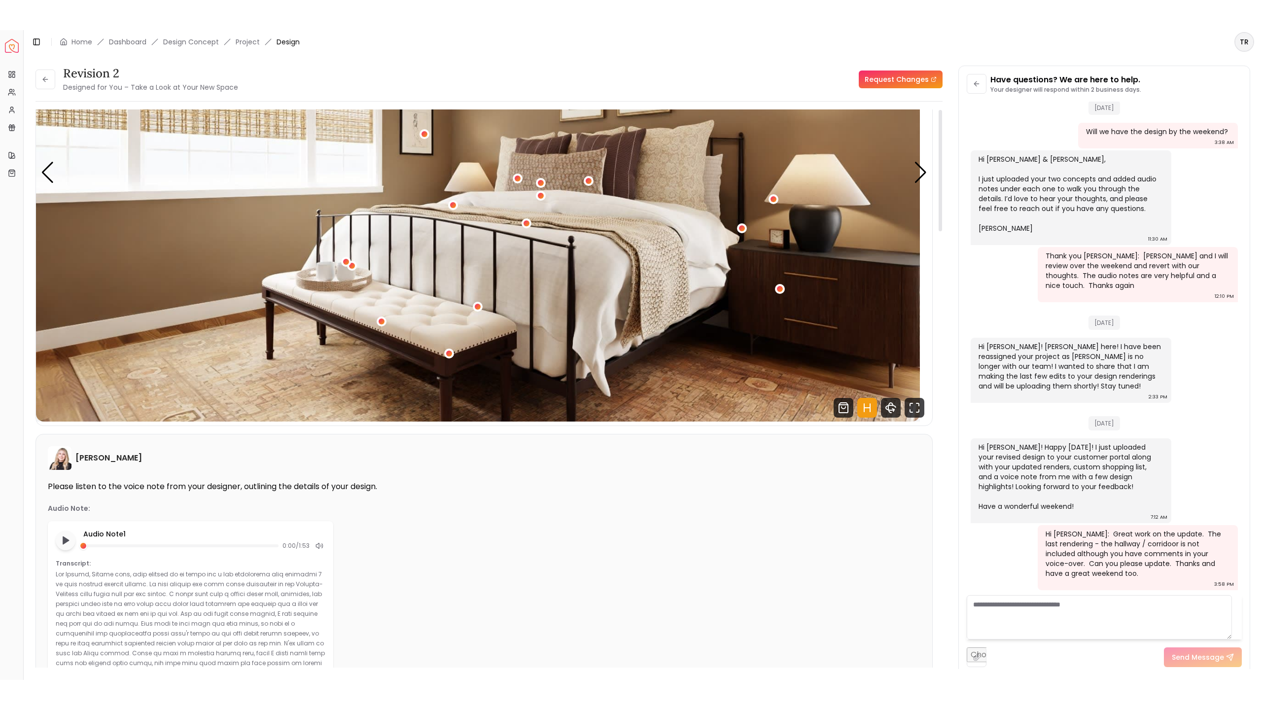
scroll to position [0, 0]
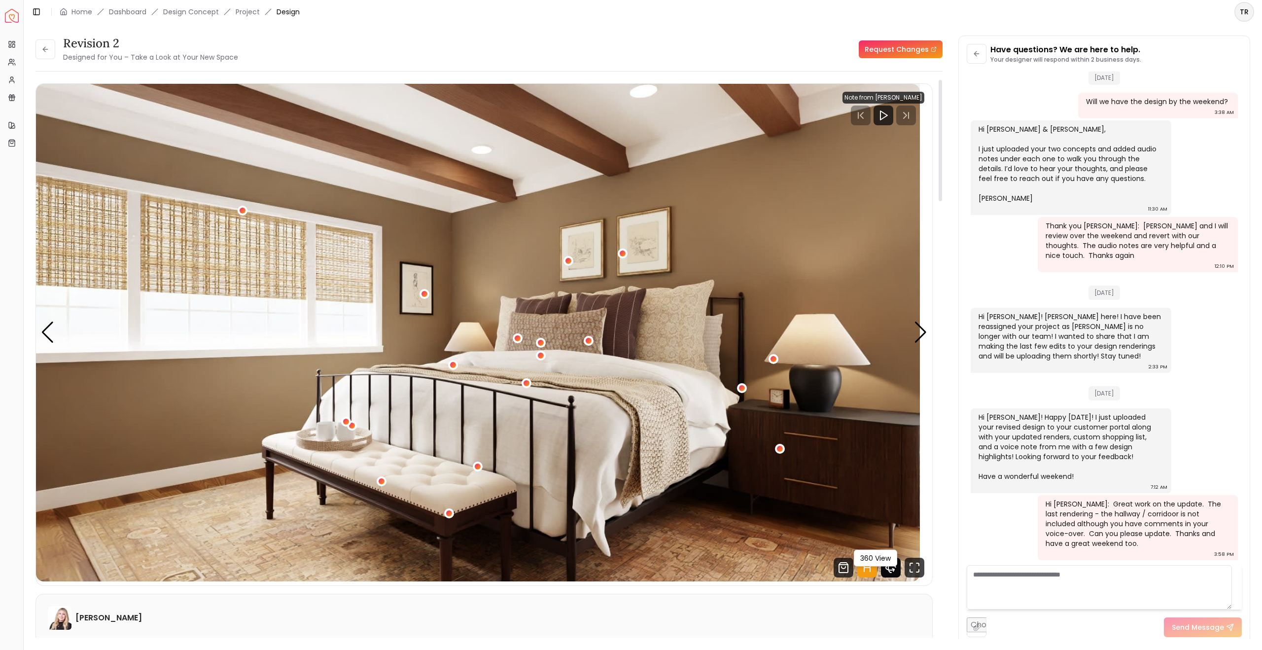
click at [725, 570] on icon "360 View" at bounding box center [891, 567] width 10 height 5
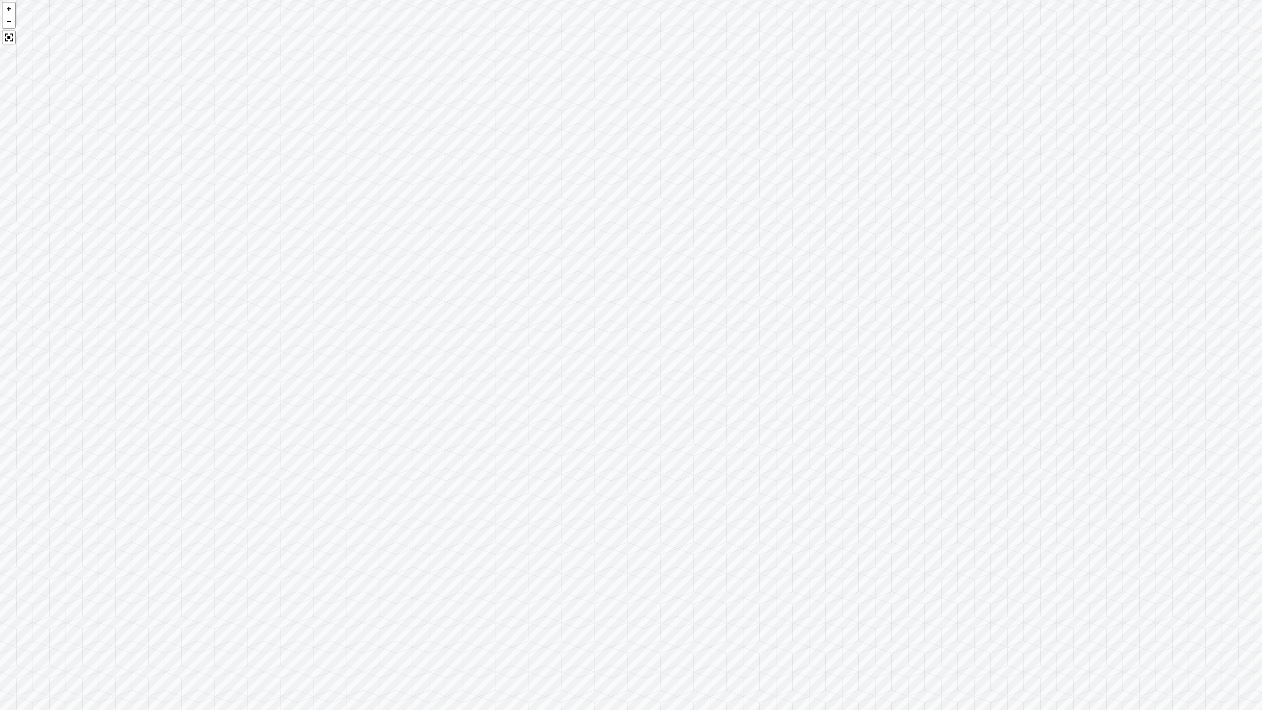
click at [725, 571] on div at bounding box center [631, 355] width 1262 height 710
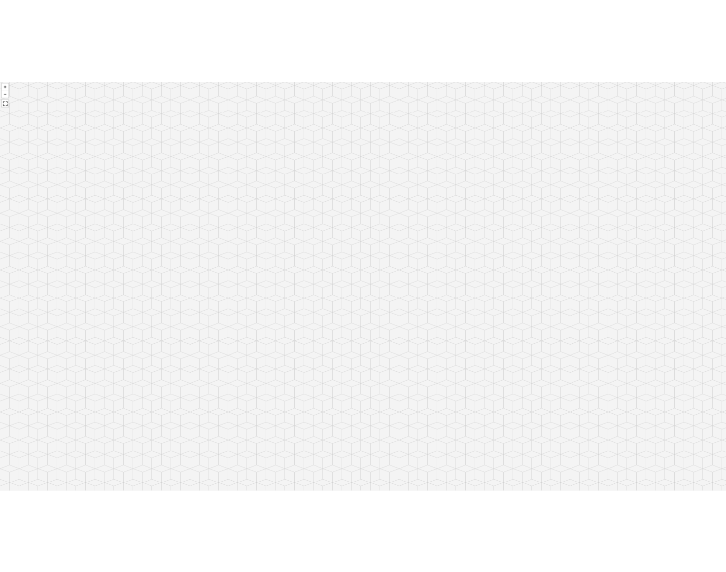
scroll to position [1643, 0]
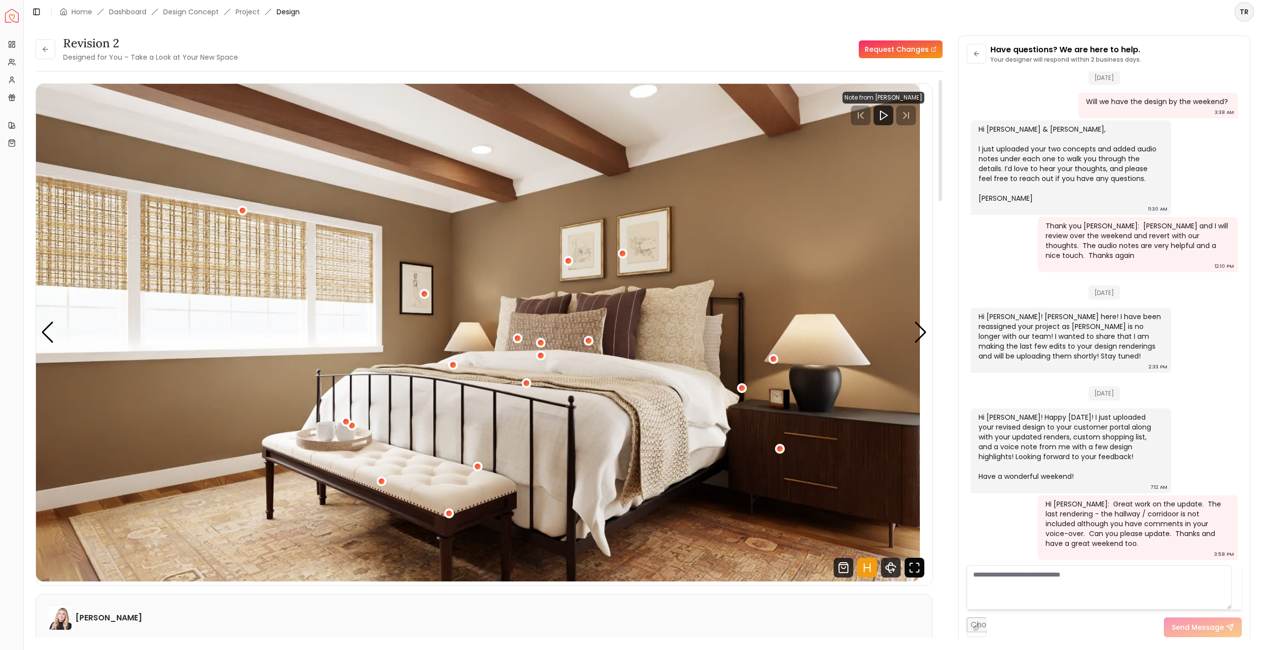
click at [725, 571] on icon "Fullscreen" at bounding box center [914, 567] width 20 height 20
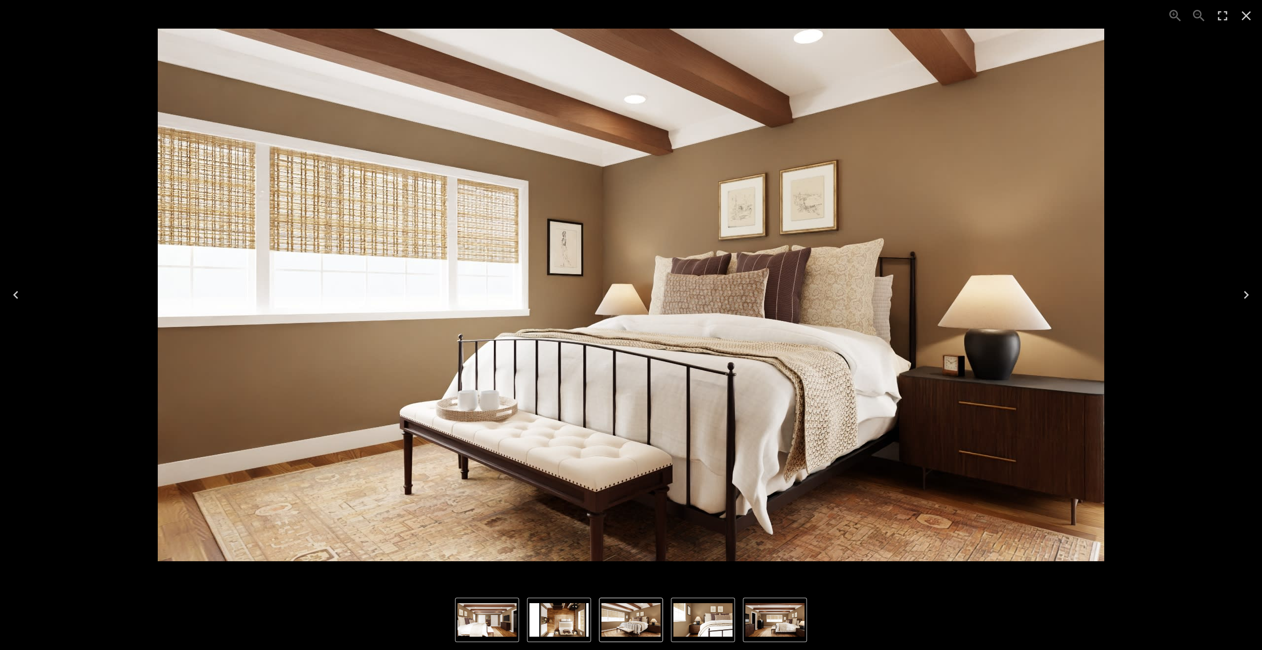
click at [725, 289] on icon "Next" at bounding box center [1246, 295] width 16 height 16
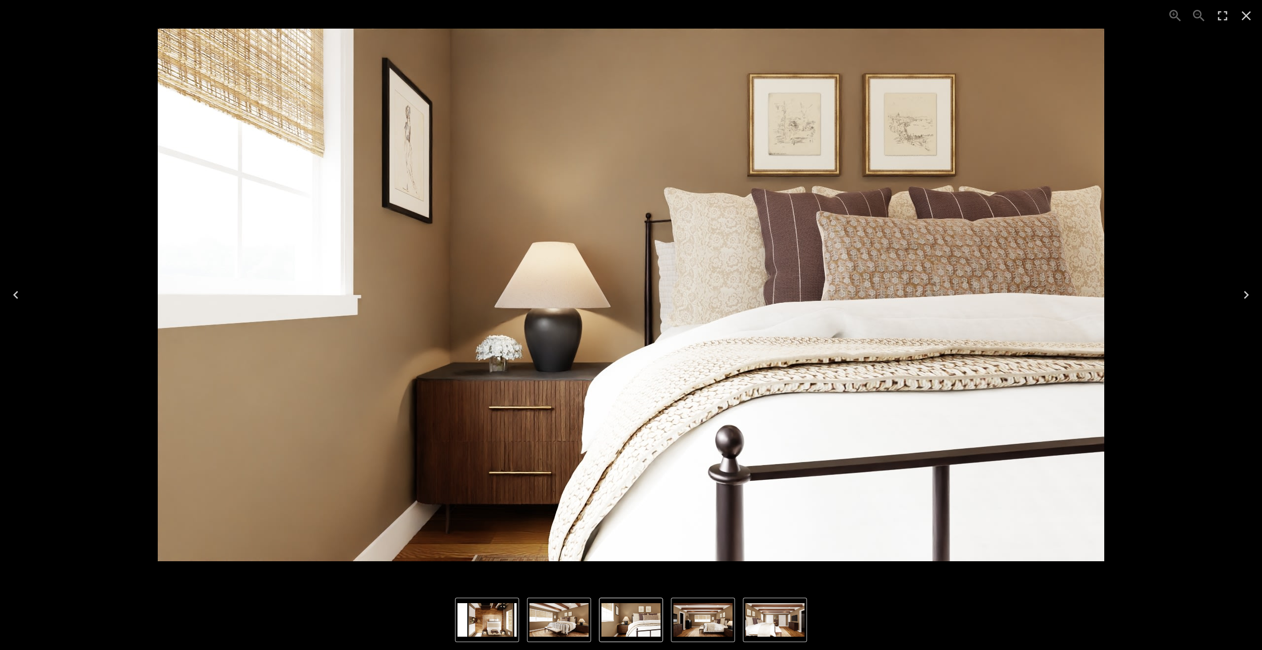
click at [725, 289] on icon "Next" at bounding box center [1246, 295] width 16 height 16
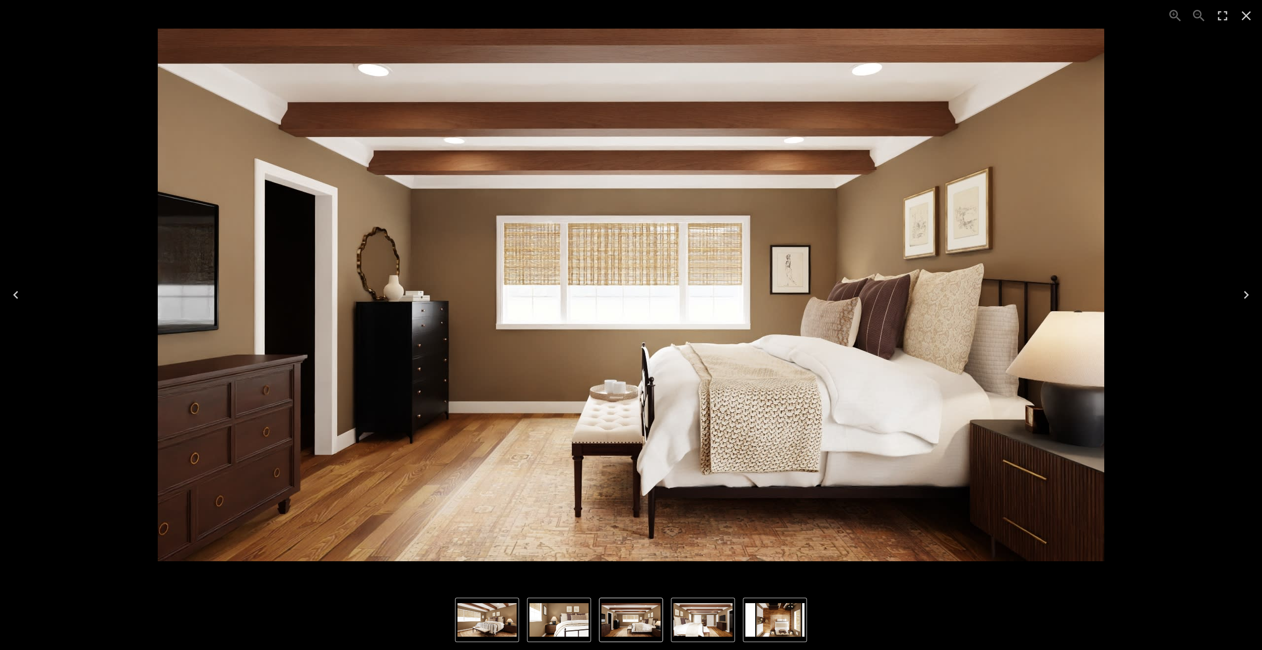
click at [725, 289] on icon "Next" at bounding box center [1246, 295] width 16 height 16
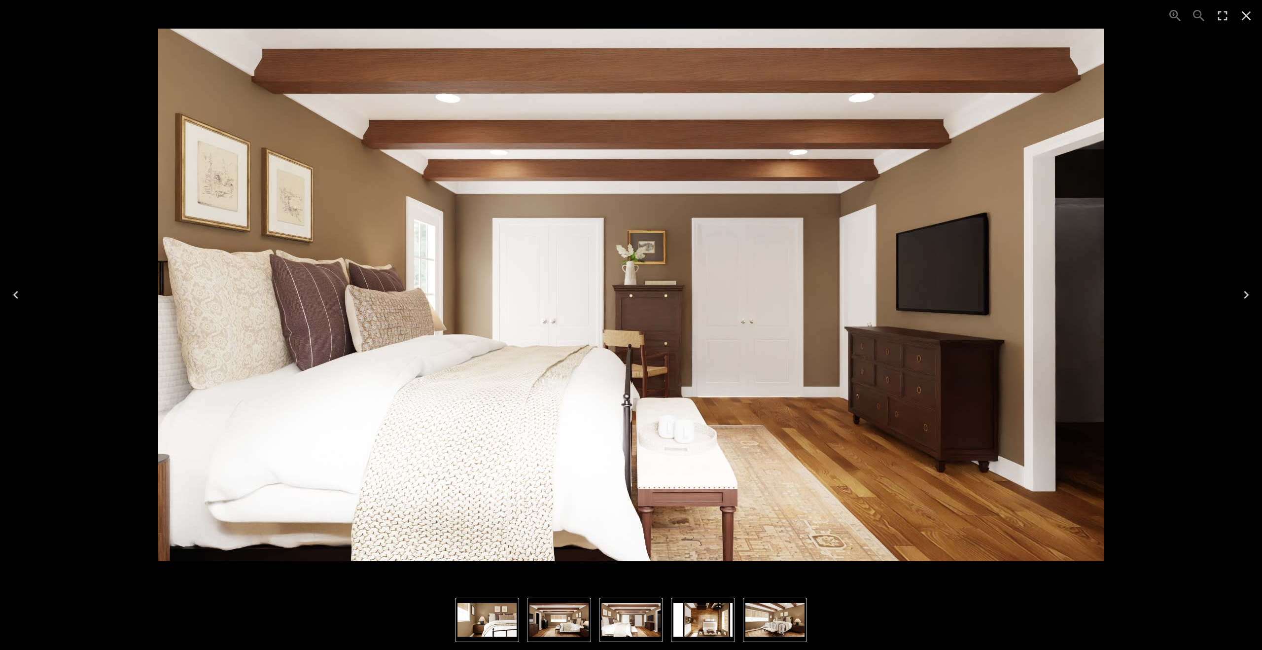
click at [725, 289] on icon "Next" at bounding box center [1246, 295] width 16 height 16
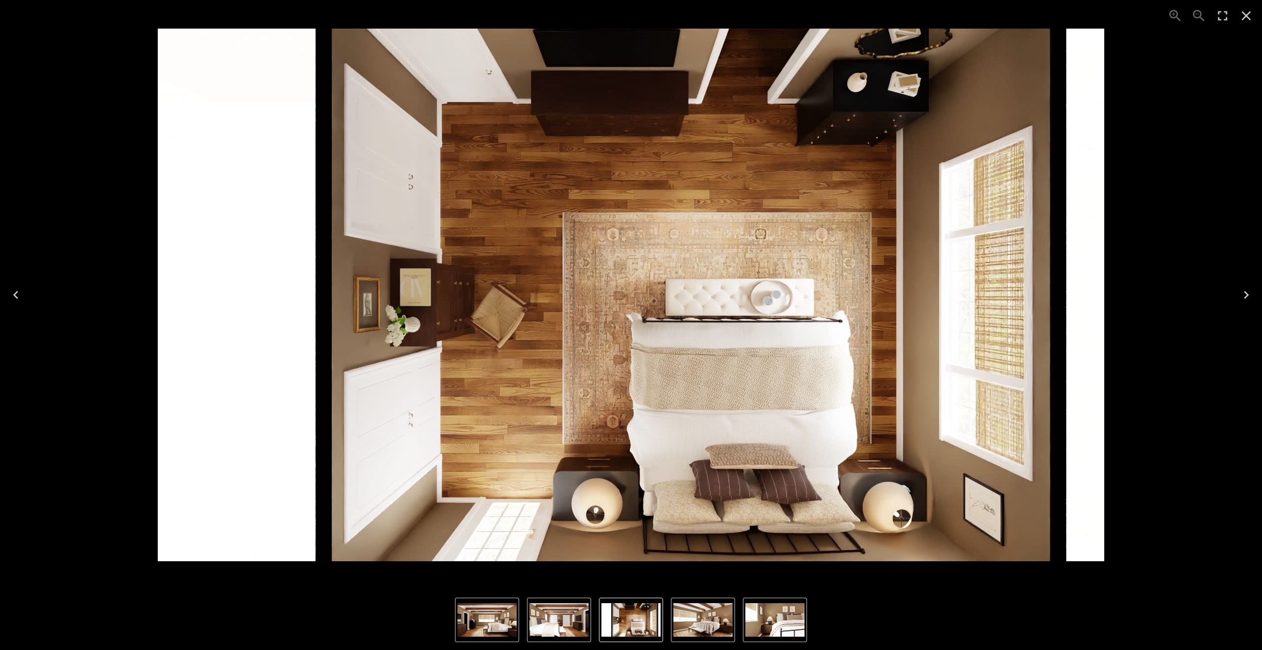
click at [725, 289] on icon "Next" at bounding box center [1246, 295] width 16 height 16
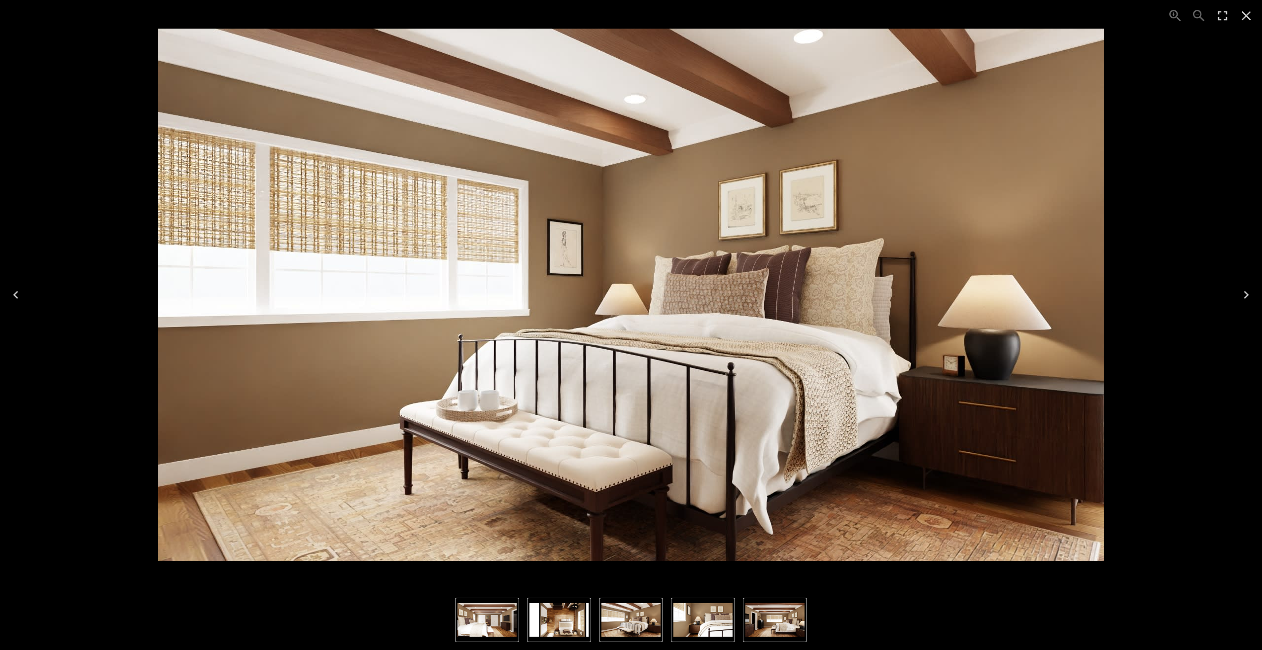
click at [725, 289] on icon "Next" at bounding box center [1246, 295] width 16 height 16
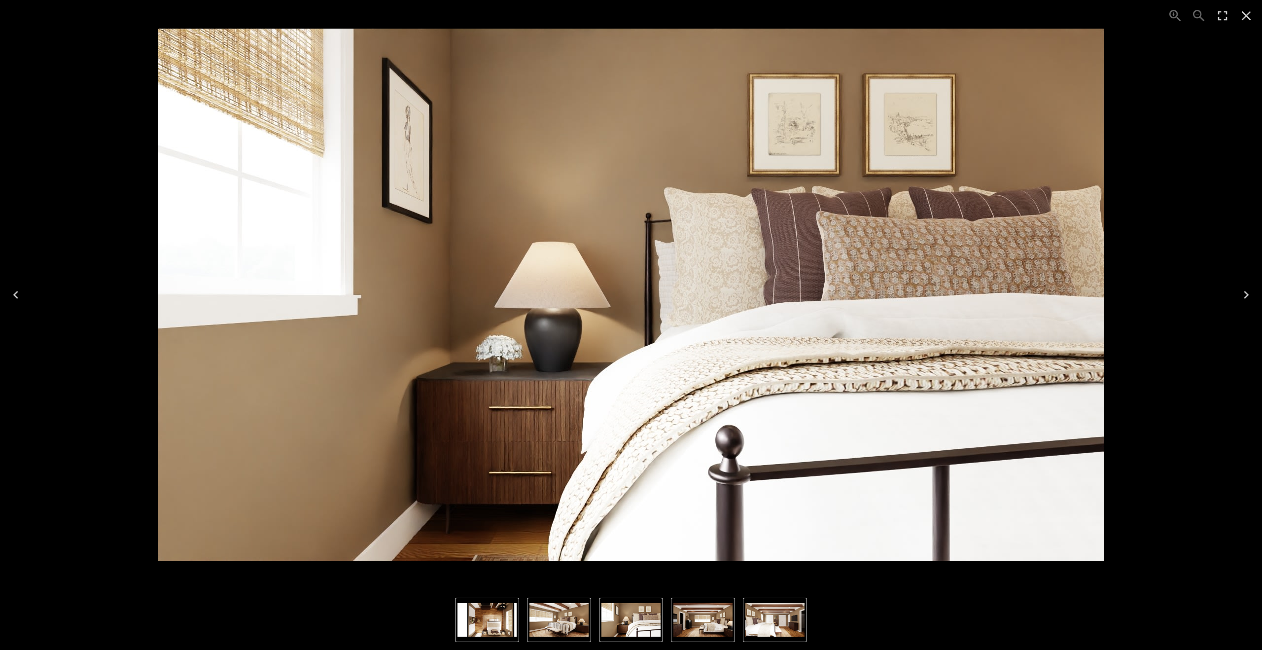
click at [725, 289] on icon "Next" at bounding box center [1246, 295] width 16 height 16
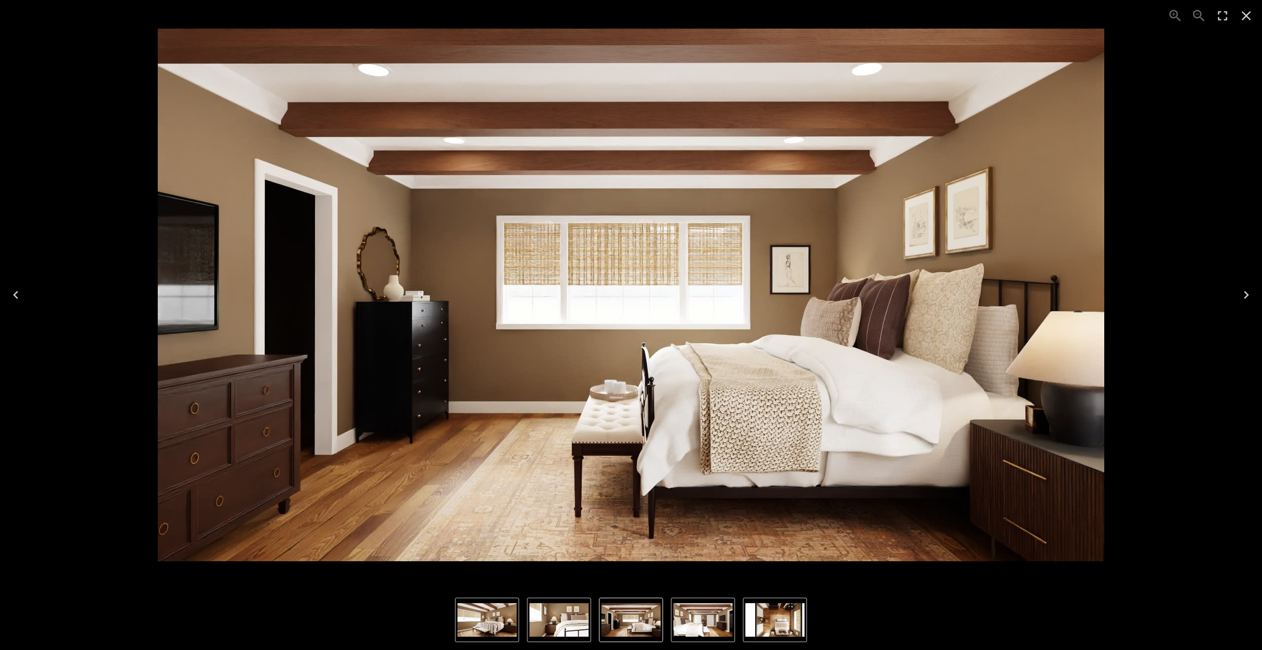
click at [725, 294] on icon "Next" at bounding box center [1245, 295] width 5 height 8
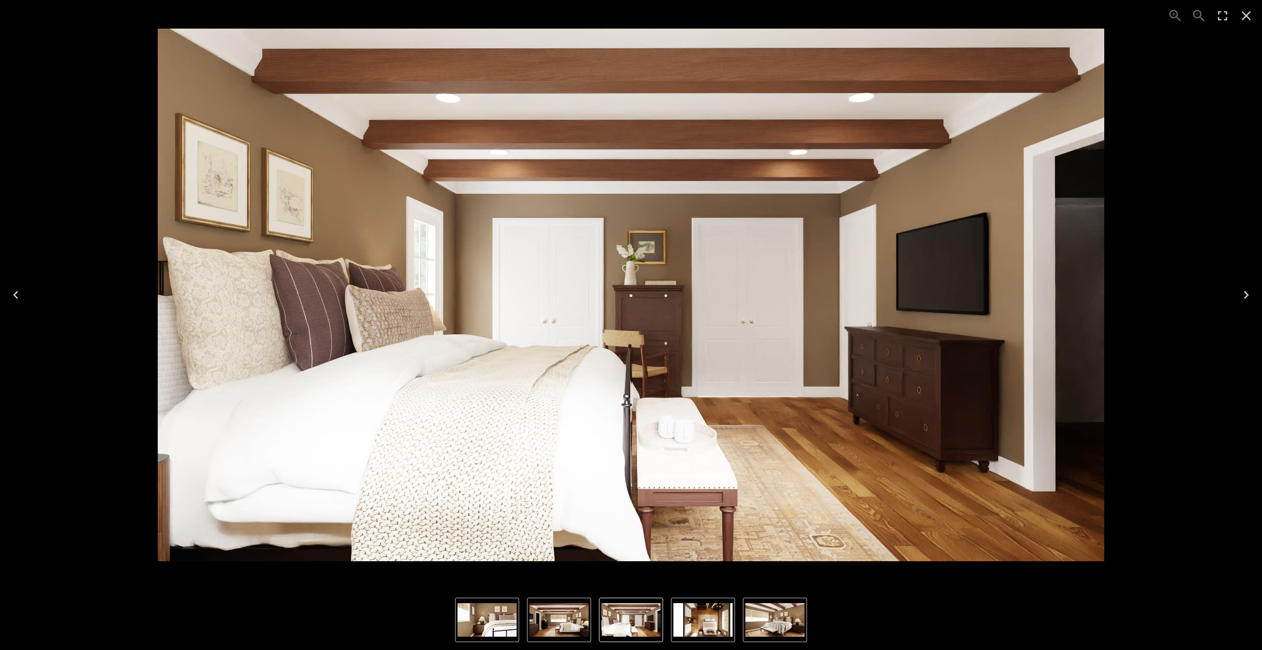
click at [725, 14] on icon "Close" at bounding box center [1246, 16] width 16 height 16
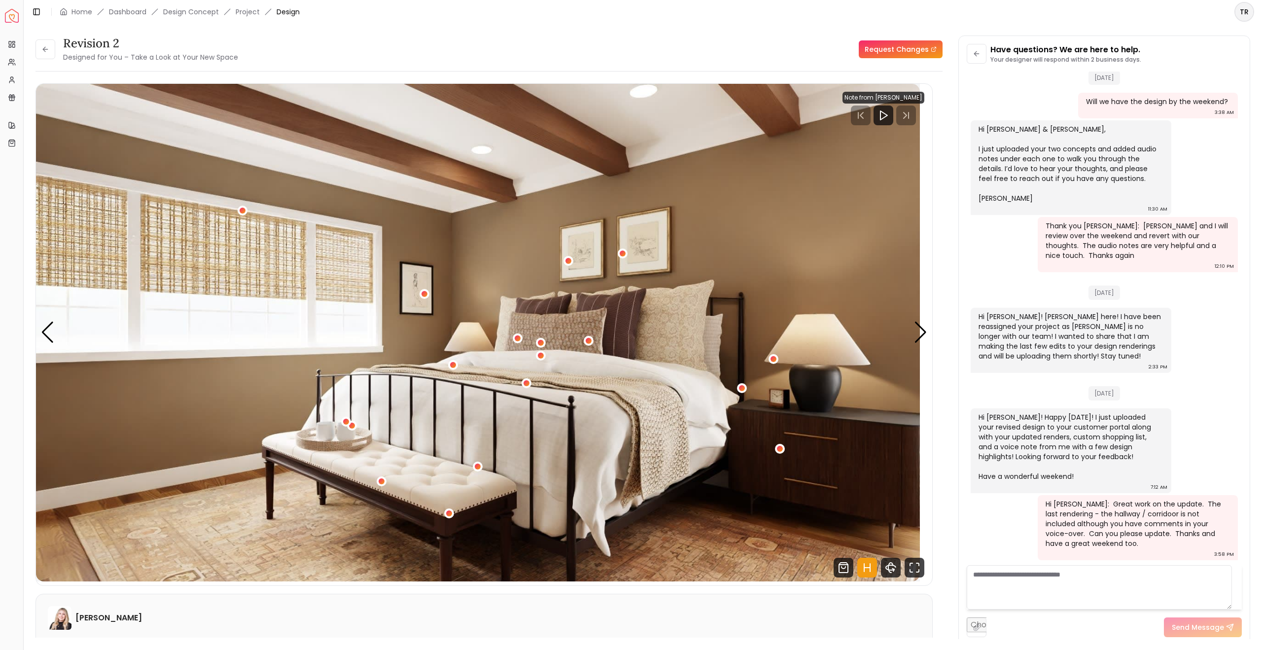
click at [16, 23] on img "Spacejoy" at bounding box center [12, 16] width 14 height 14
